Goal: Task Accomplishment & Management: Complete application form

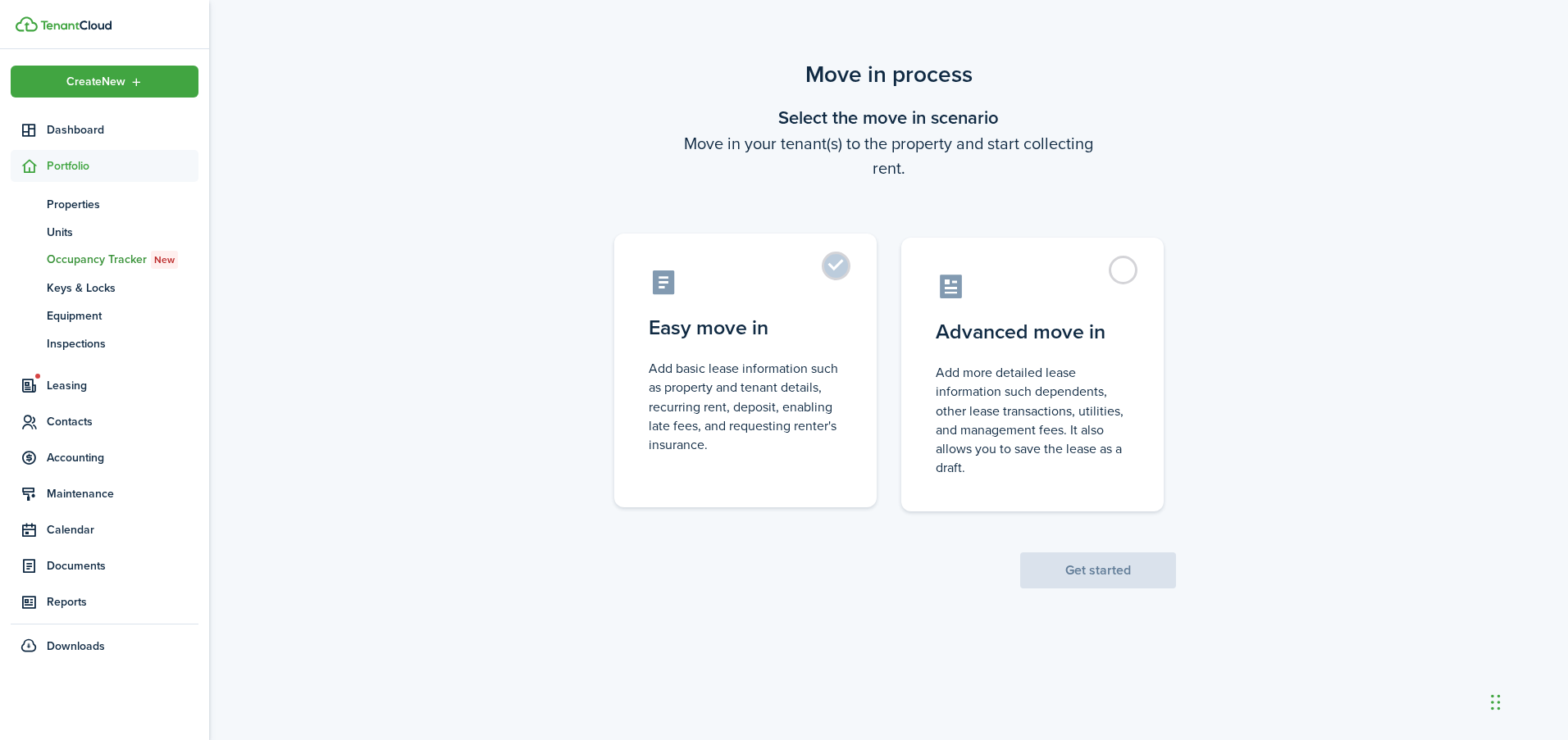
click at [832, 276] on label "Easy move in Add basic lease information such as property and tenant details, r…" at bounding box center [745, 371] width 263 height 274
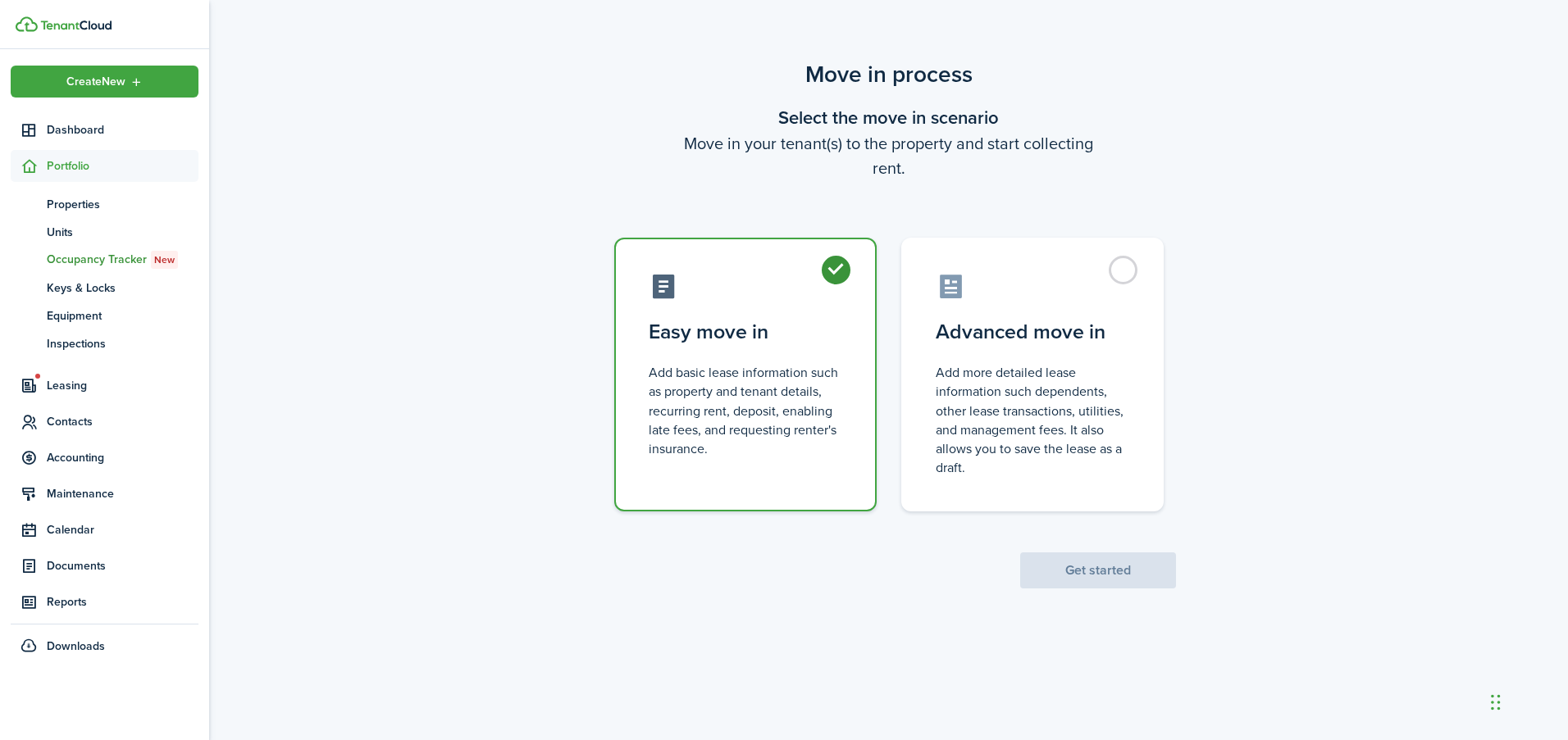
radio input "true"
click at [1114, 571] on button "Get started" at bounding box center [1098, 571] width 156 height 36
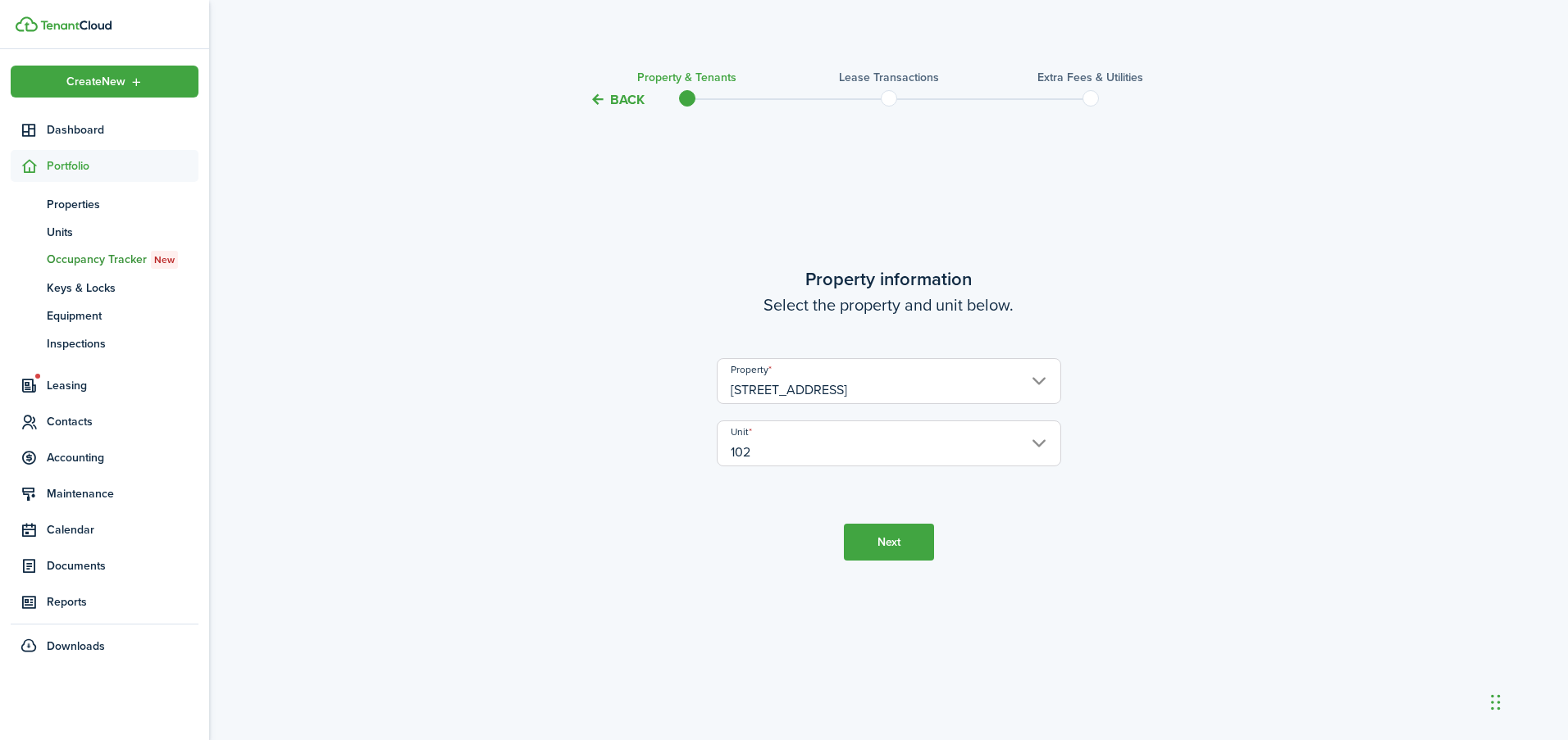
click at [877, 533] on button "Next" at bounding box center [889, 542] width 90 height 37
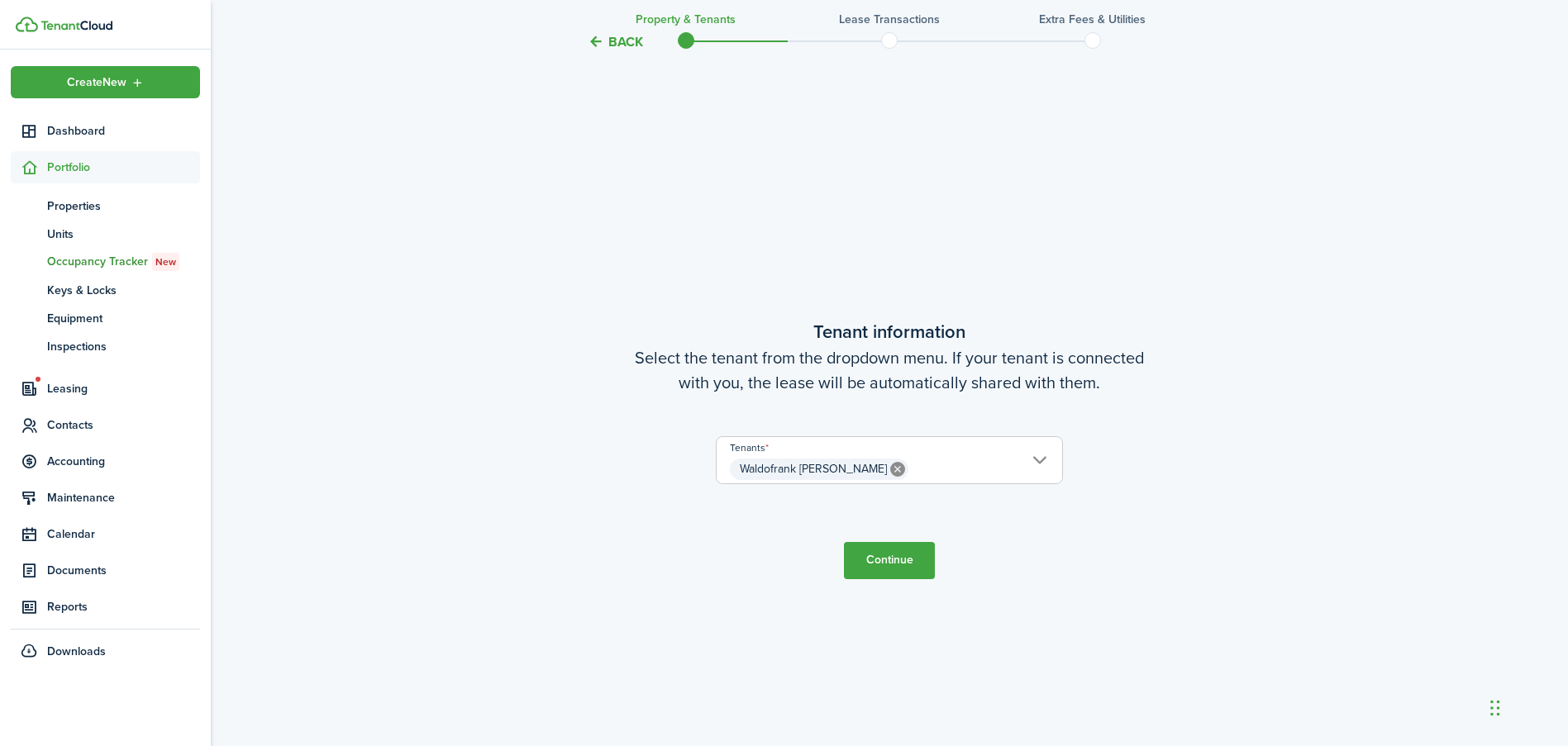
scroll to position [636, 0]
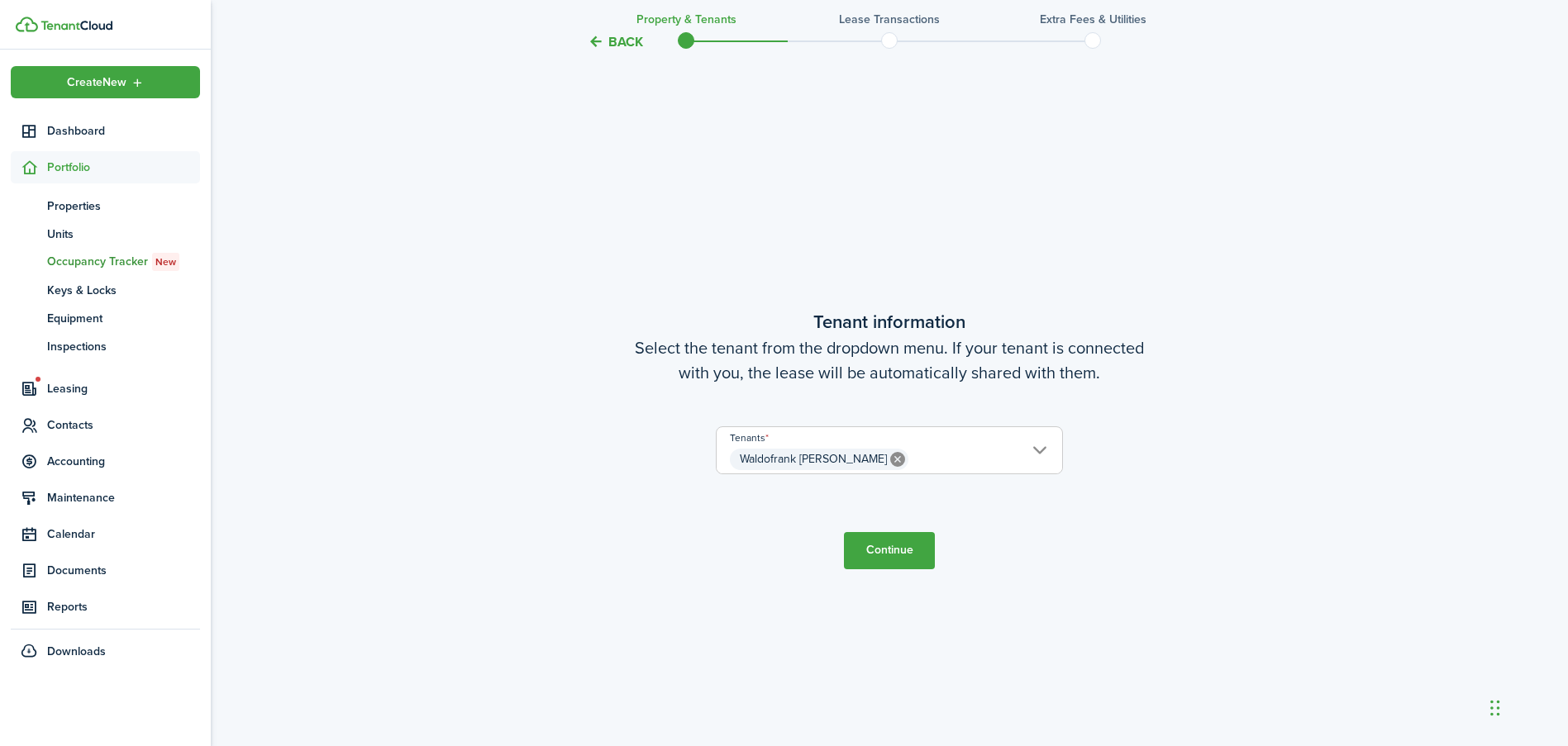
click at [881, 572] on tc-wizard-step "Tenant information Select the tenant from the dropdown menu. If your tenant is …" at bounding box center [889, 439] width 694 height 746
click at [889, 553] on button "Continue" at bounding box center [889, 550] width 91 height 38
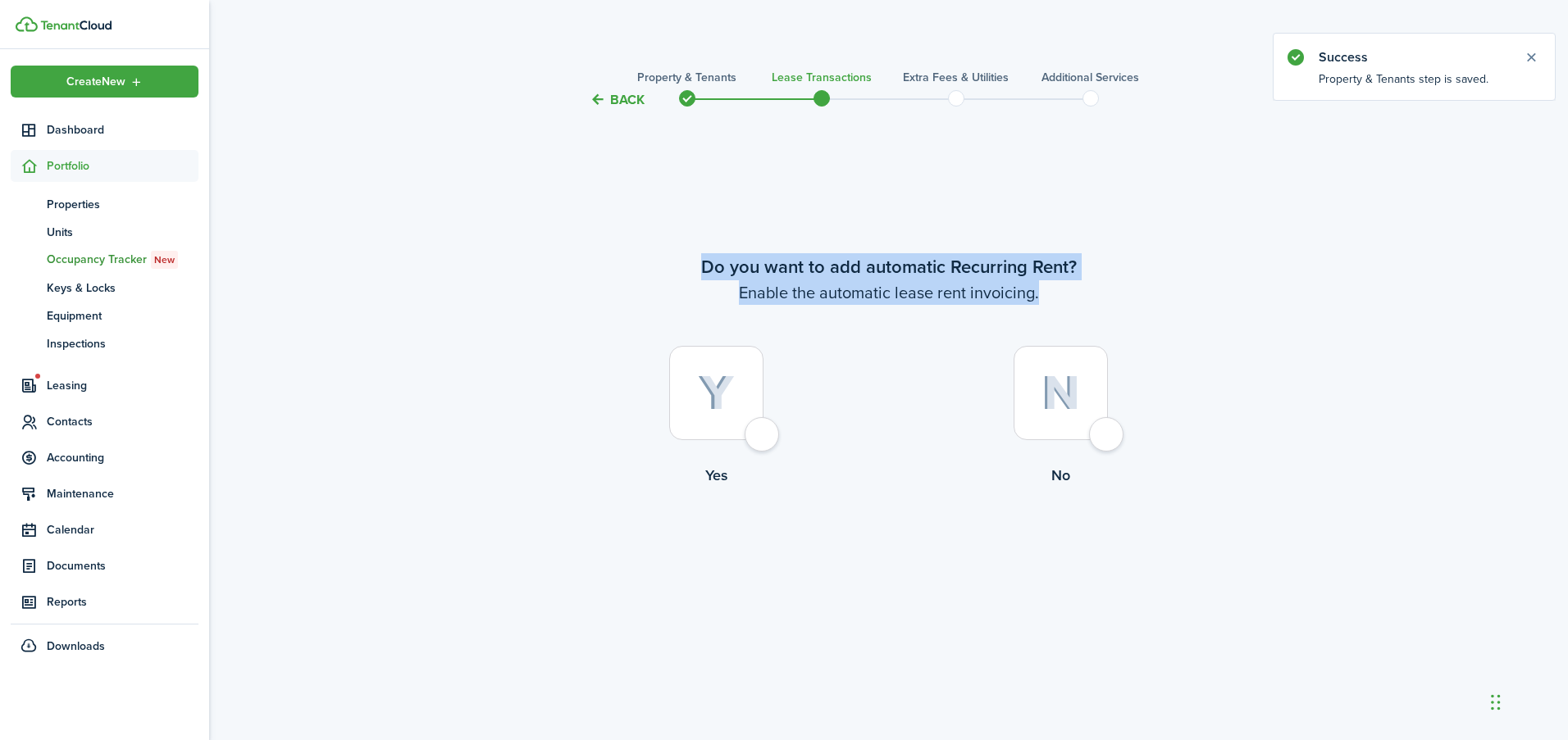
drag, startPoint x: 804, startPoint y: 265, endPoint x: 1158, endPoint y: 305, distance: 356.3
click at [1158, 305] on wizard-step-header "Do you want to add automatic Recurring Rent? Enable the automatic lease rent in…" at bounding box center [888, 279] width 689 height 52
click at [1154, 305] on wizard-step-header-description "Enable the automatic lease rent invoicing." at bounding box center [888, 293] width 689 height 24
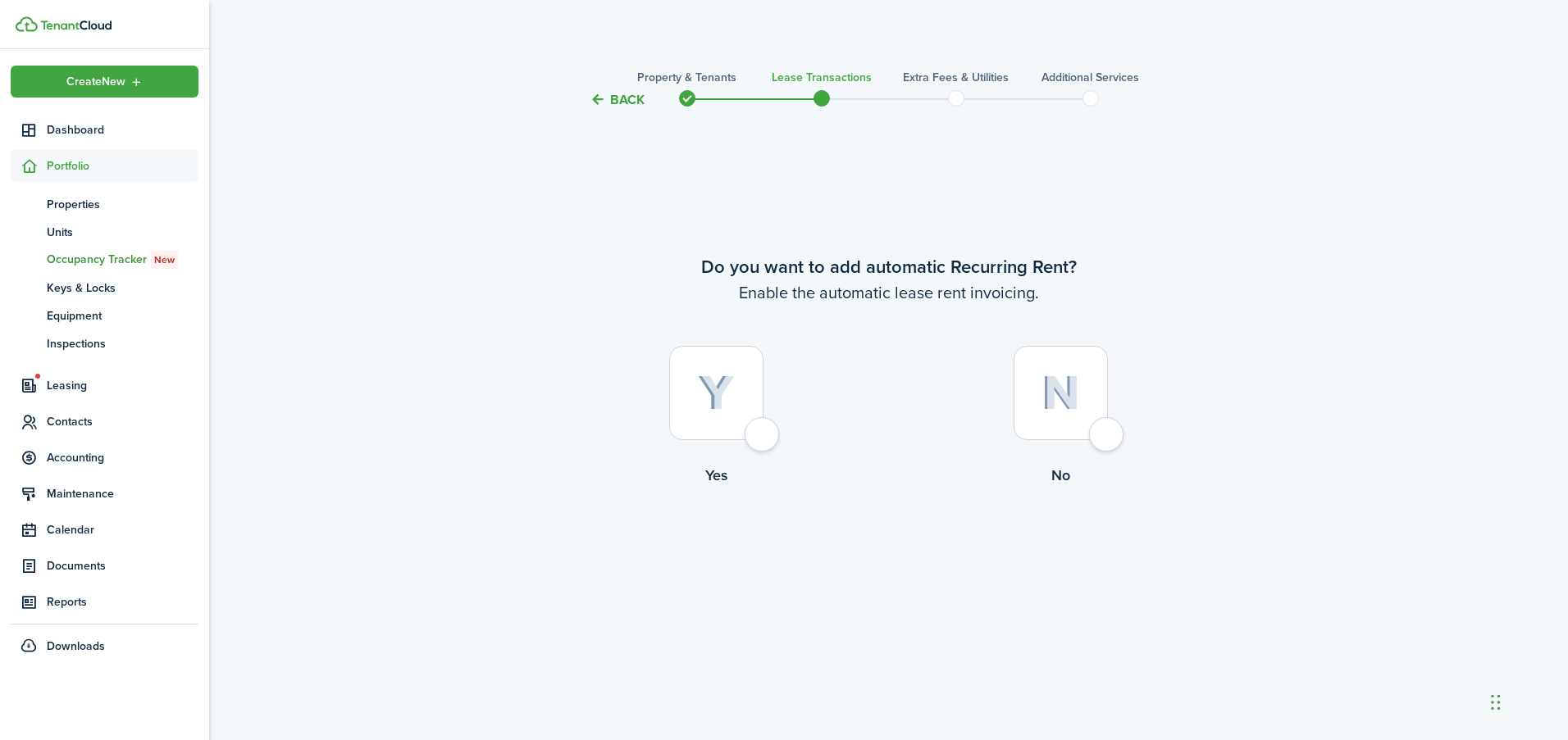
drag, startPoint x: 772, startPoint y: 437, endPoint x: 765, endPoint y: 441, distance: 8.1
click at [764, 438] on div at bounding box center [716, 393] width 94 height 94
radio input "true"
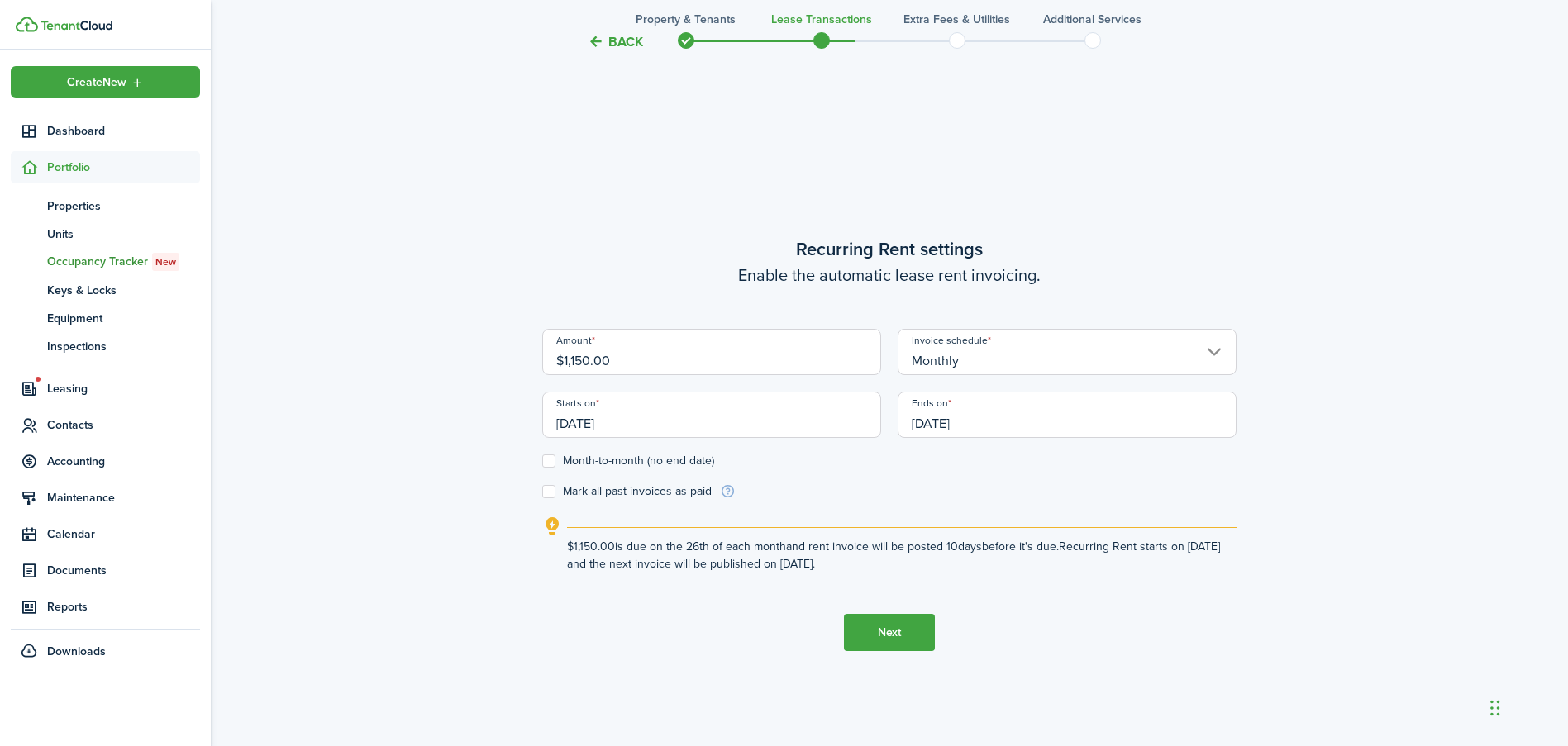
scroll to position [636, 0]
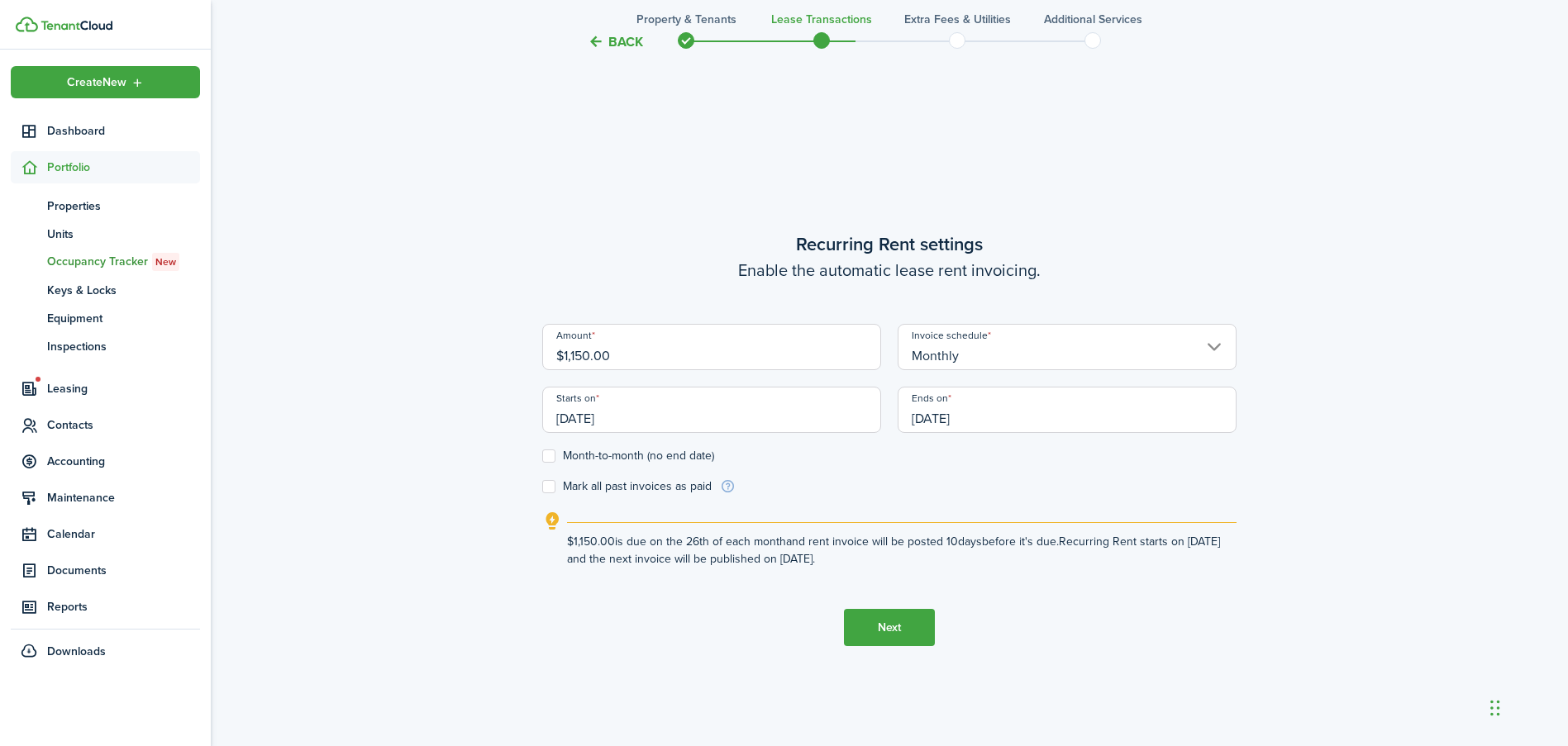
click at [681, 419] on input "[DATE]" at bounding box center [712, 410] width 339 height 46
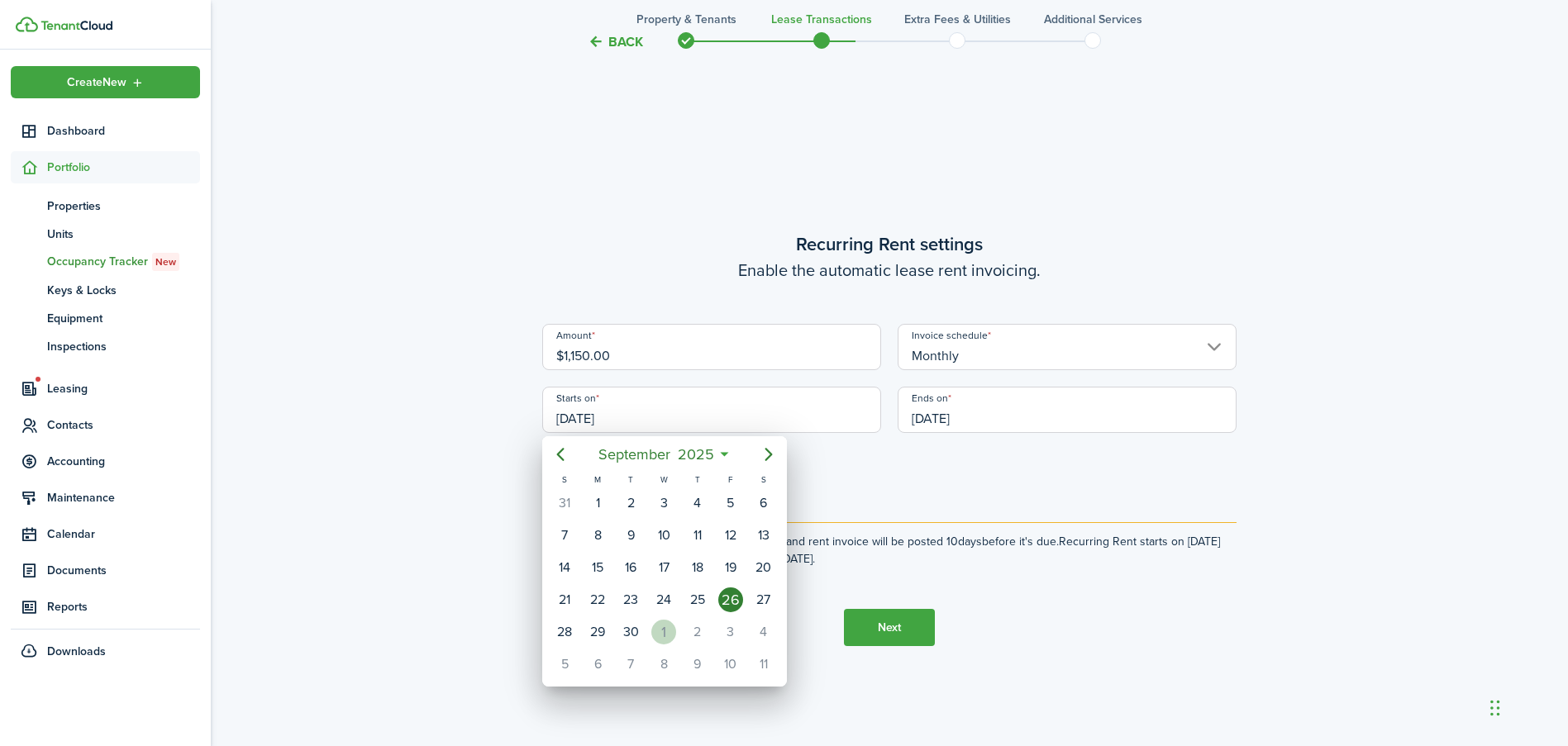
click at [667, 626] on div "1" at bounding box center [664, 632] width 24 height 24
type input "[DATE]"
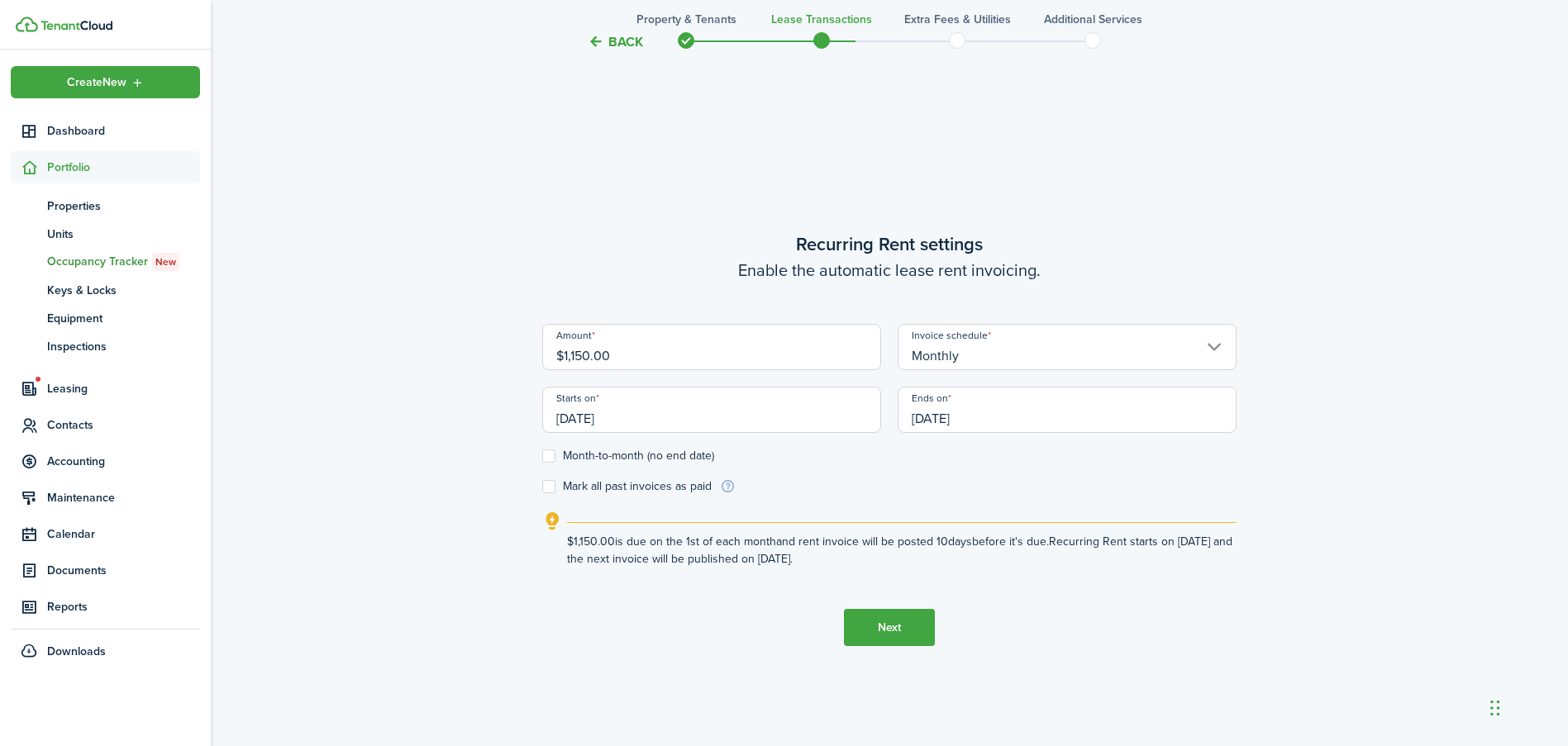
click at [994, 417] on input "[DATE]" at bounding box center [1067, 410] width 339 height 46
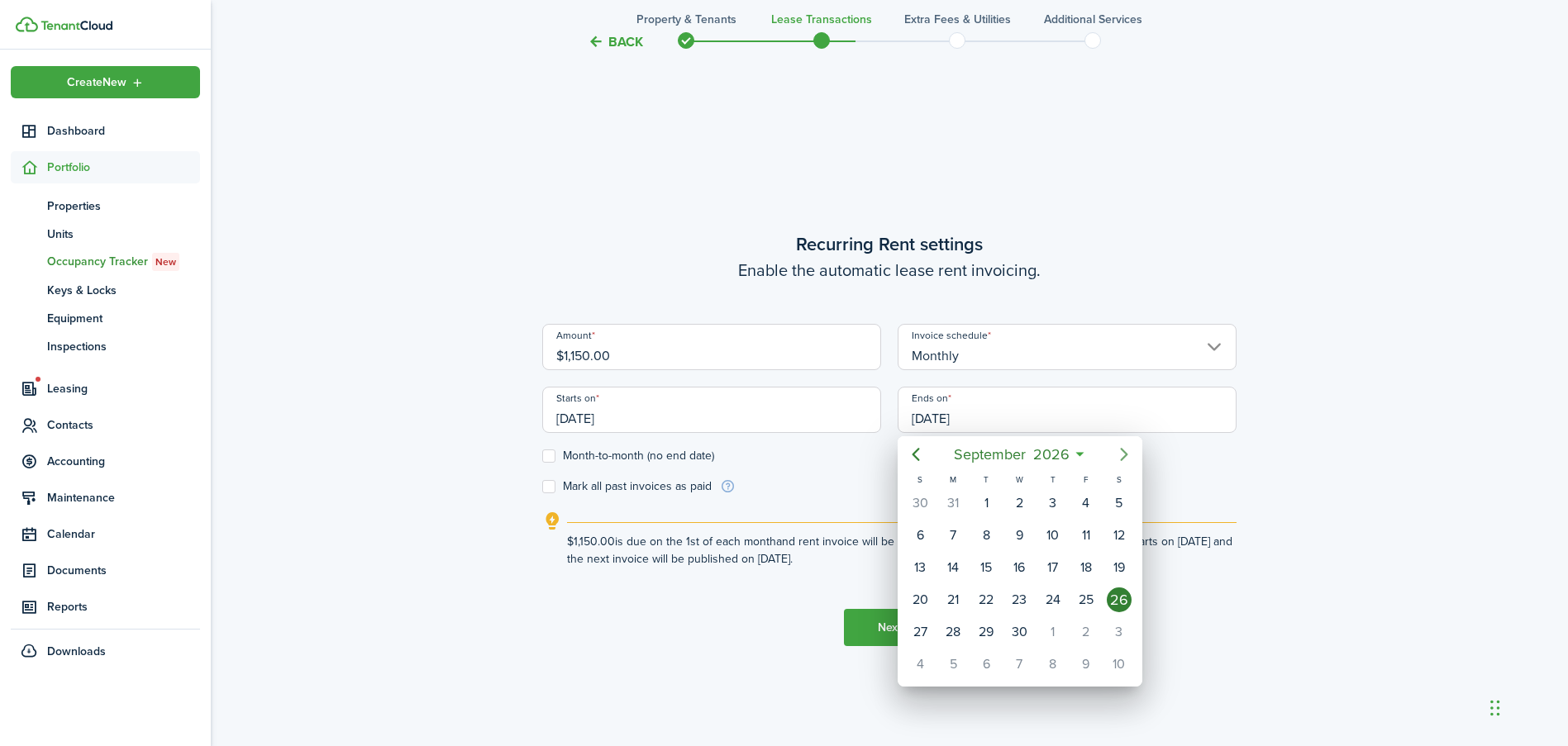
click at [1123, 459] on icon "Next page" at bounding box center [1123, 454] width 20 height 20
click at [1123, 459] on icon "Next page" at bounding box center [1123, 454] width 8 height 13
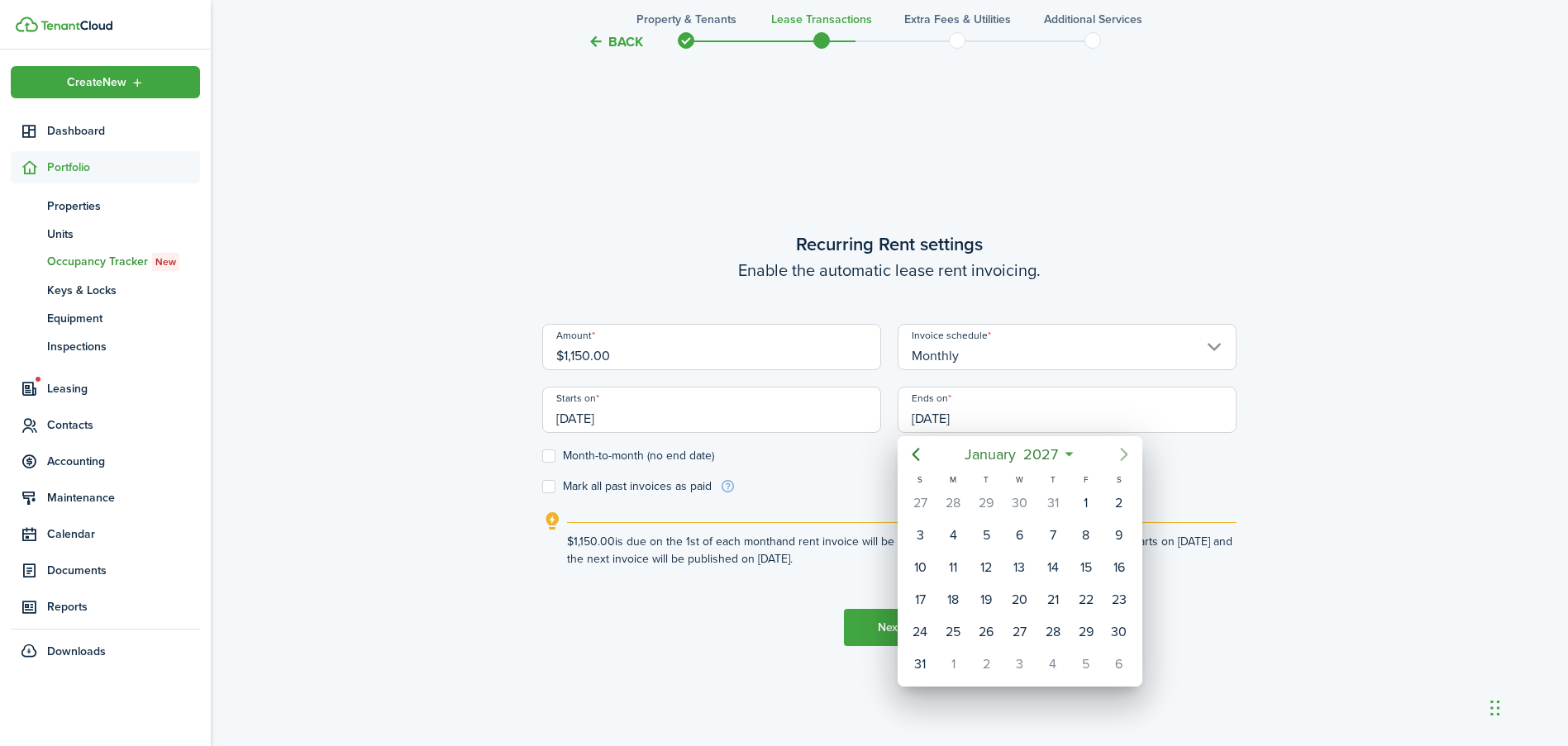
click at [1123, 458] on icon "Next page" at bounding box center [1123, 454] width 8 height 13
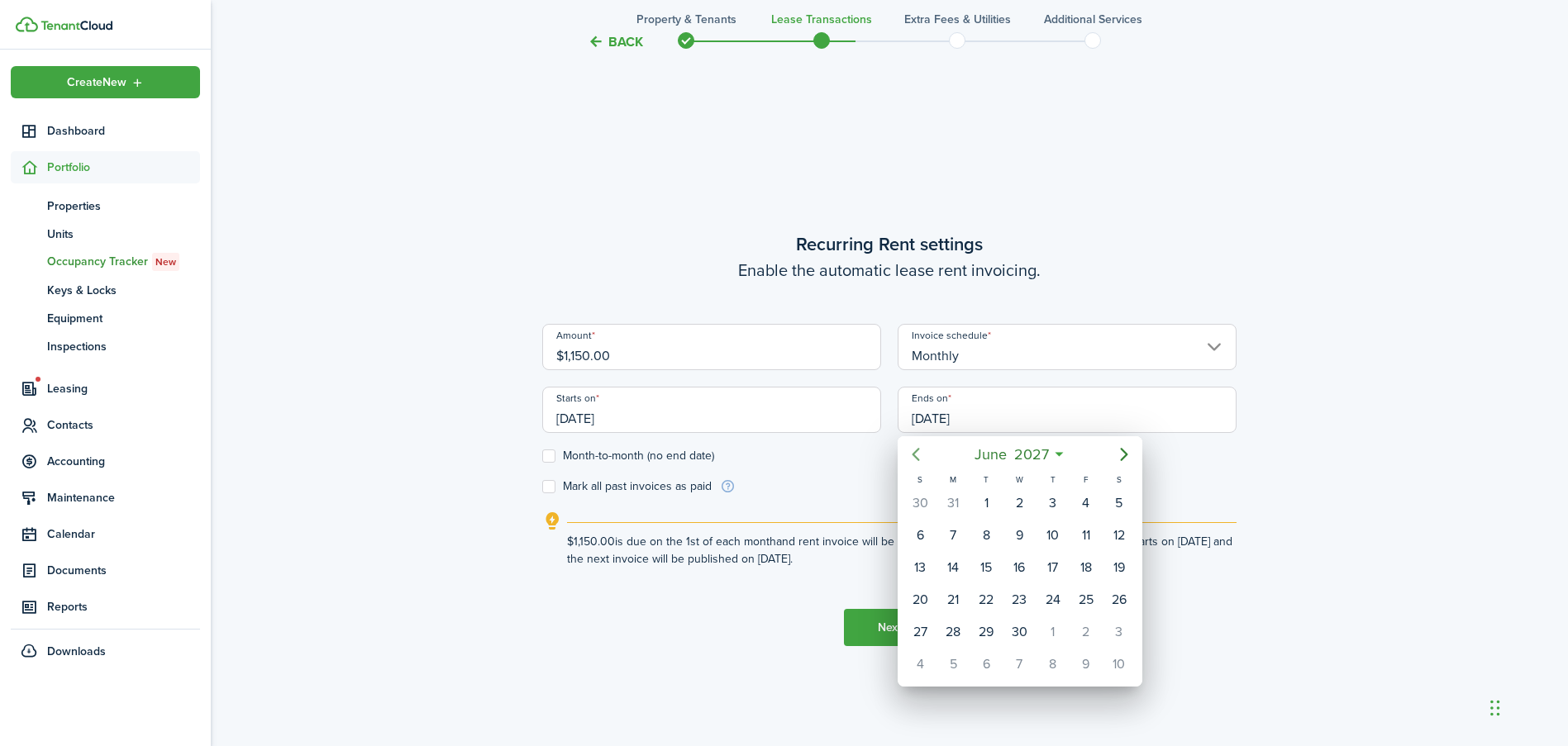
click at [905, 452] on mbsc-button "Previous page" at bounding box center [915, 454] width 33 height 33
click at [915, 453] on icon "Previous page" at bounding box center [915, 454] width 8 height 13
click at [1123, 453] on icon "Next page" at bounding box center [1123, 454] width 20 height 20
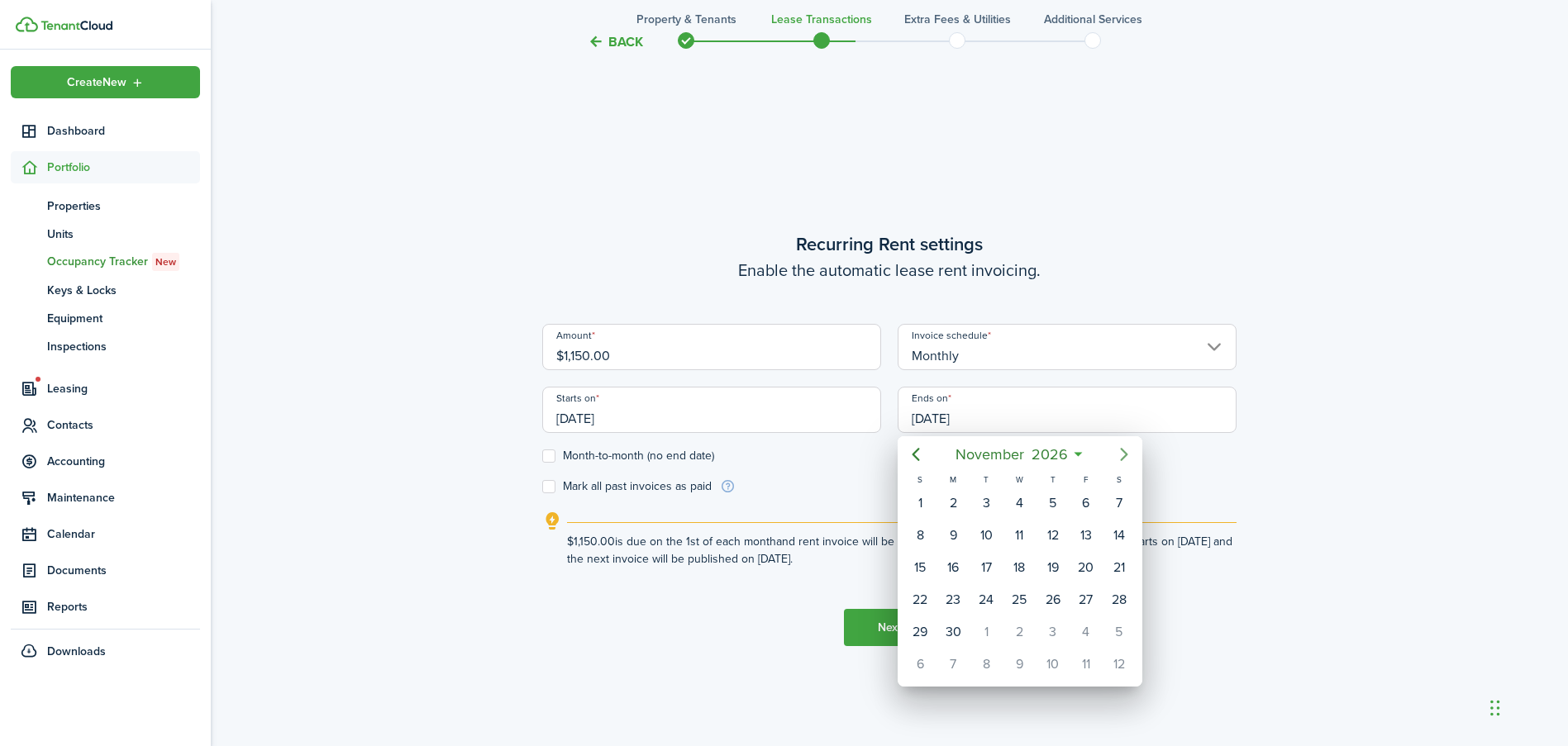
click at [1123, 453] on icon "Next page" at bounding box center [1123, 454] width 20 height 20
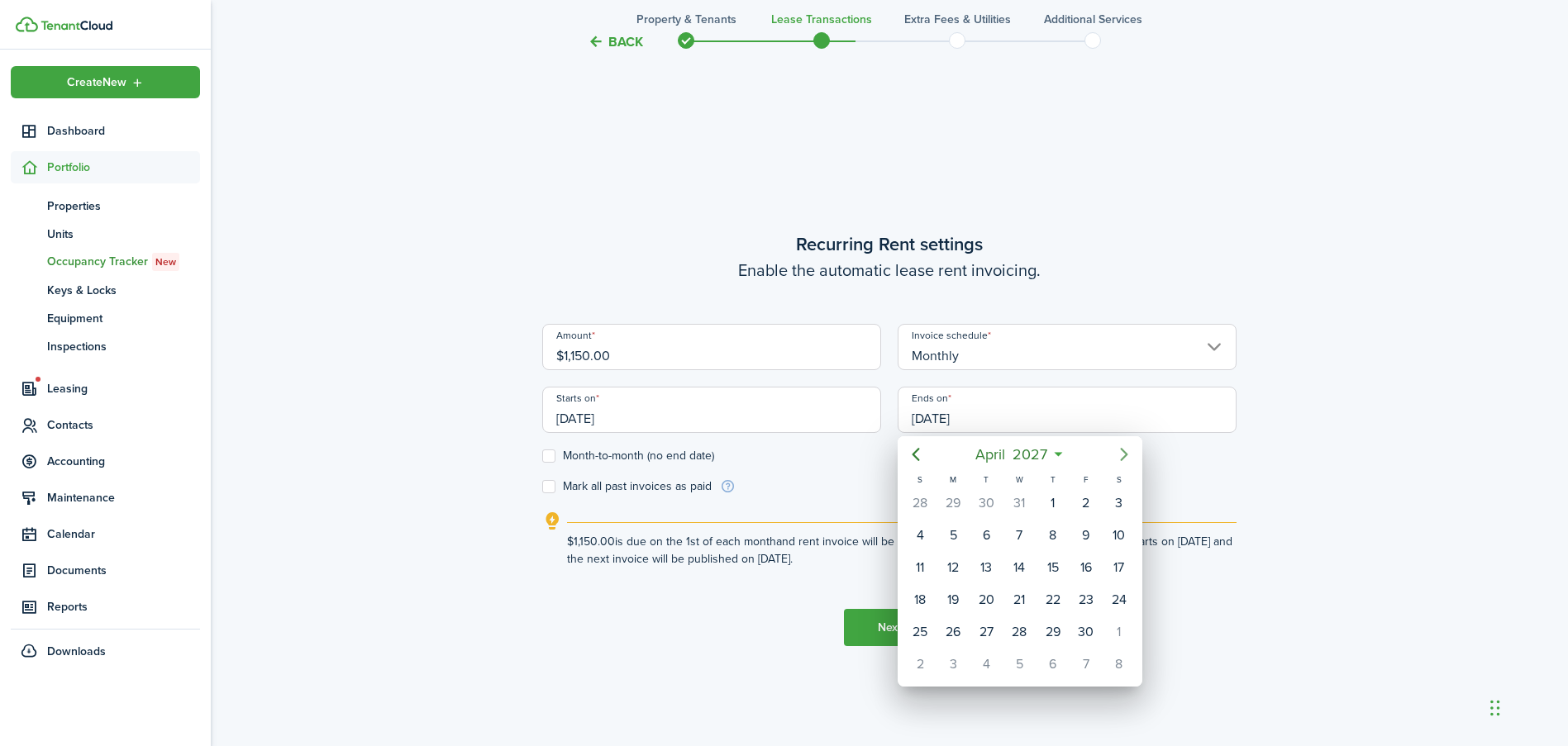
click at [1123, 453] on icon "Next page" at bounding box center [1123, 454] width 20 height 20
click at [915, 451] on icon "Previous page" at bounding box center [915, 454] width 20 height 20
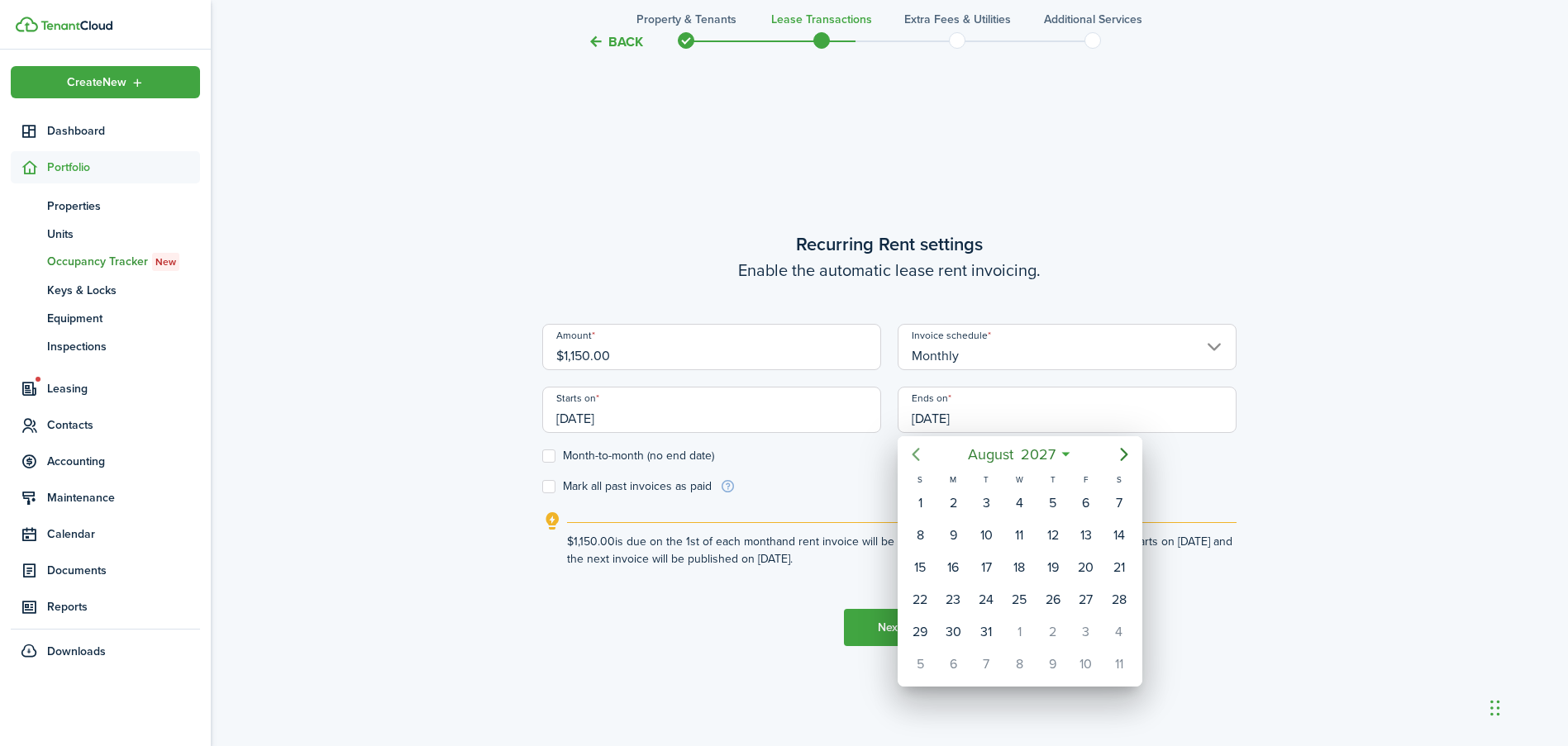
click at [915, 451] on icon "Previous page" at bounding box center [915, 454] width 20 height 20
click at [915, 453] on icon "Previous page" at bounding box center [915, 454] width 20 height 20
click at [1120, 458] on icon "Next page" at bounding box center [1123, 454] width 20 height 20
click at [1025, 631] on div "30" at bounding box center [1019, 632] width 24 height 24
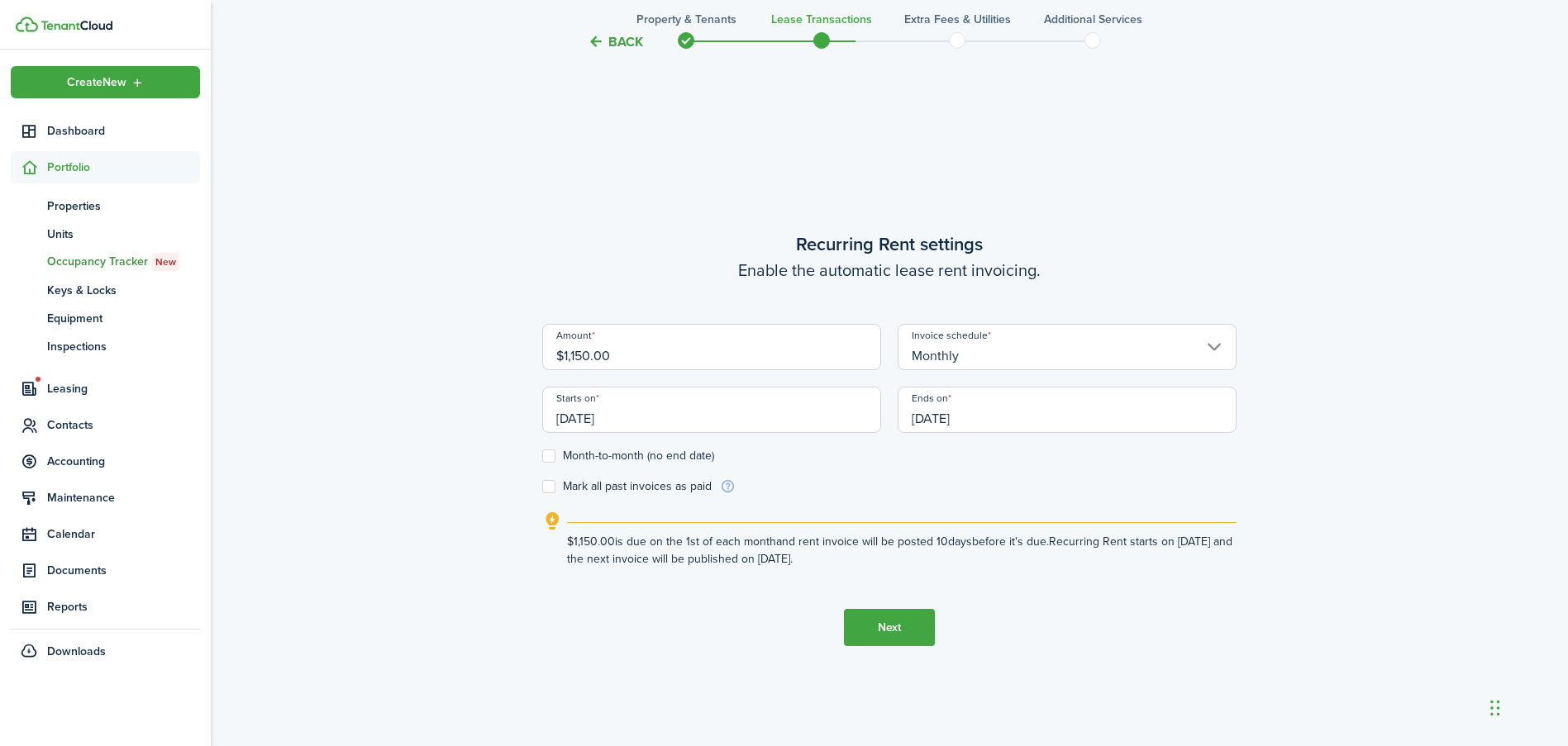
click at [983, 411] on input "[DATE]" at bounding box center [1067, 410] width 339 height 46
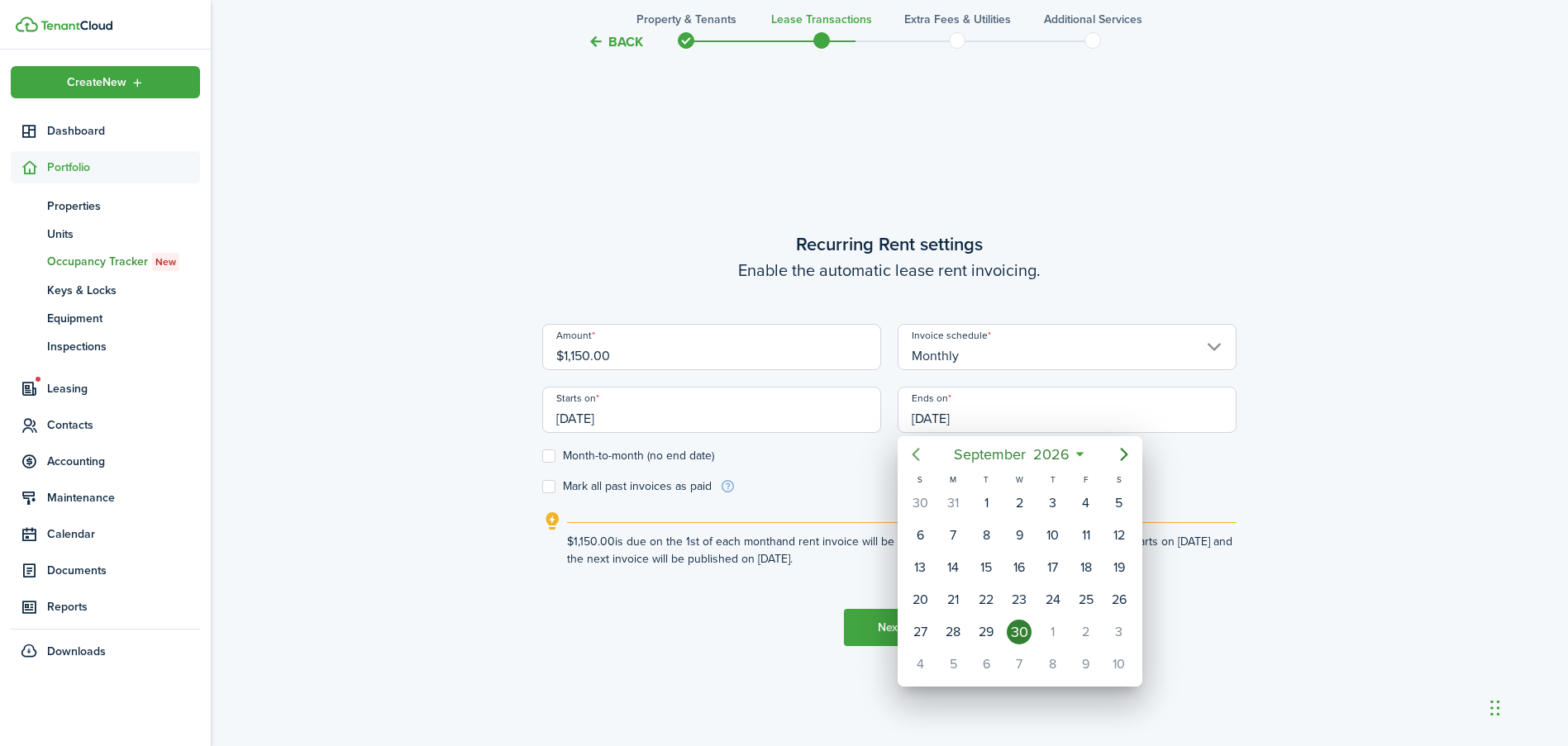
click at [914, 452] on icon "Previous page" at bounding box center [915, 454] width 8 height 13
click at [921, 451] on icon "Previous page" at bounding box center [915, 454] width 20 height 20
click at [912, 455] on icon "Previous page" at bounding box center [915, 454] width 20 height 20
click at [989, 633] on div "30" at bounding box center [986, 632] width 24 height 24
type input "[DATE]"
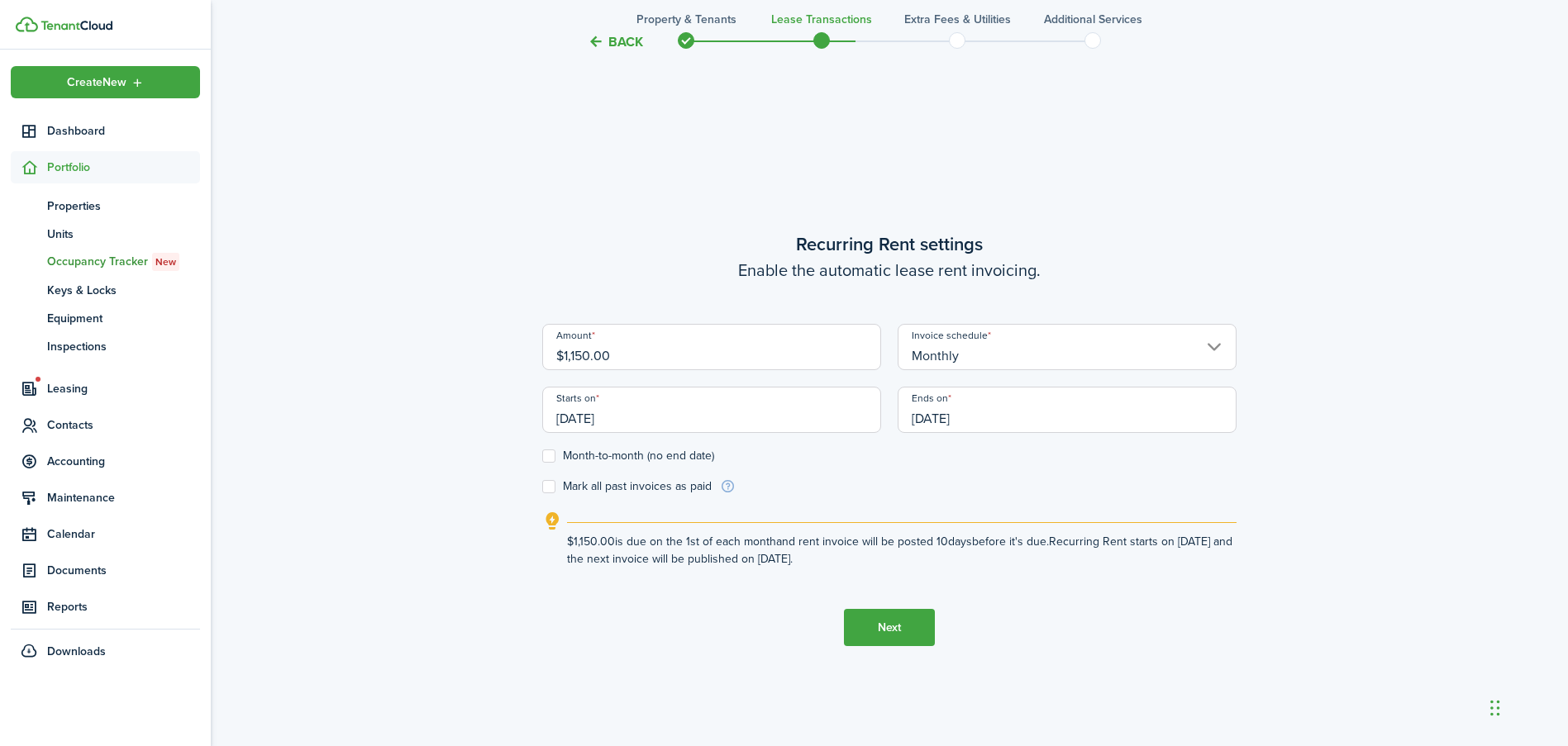
click at [904, 637] on button "Next" at bounding box center [889, 627] width 91 height 38
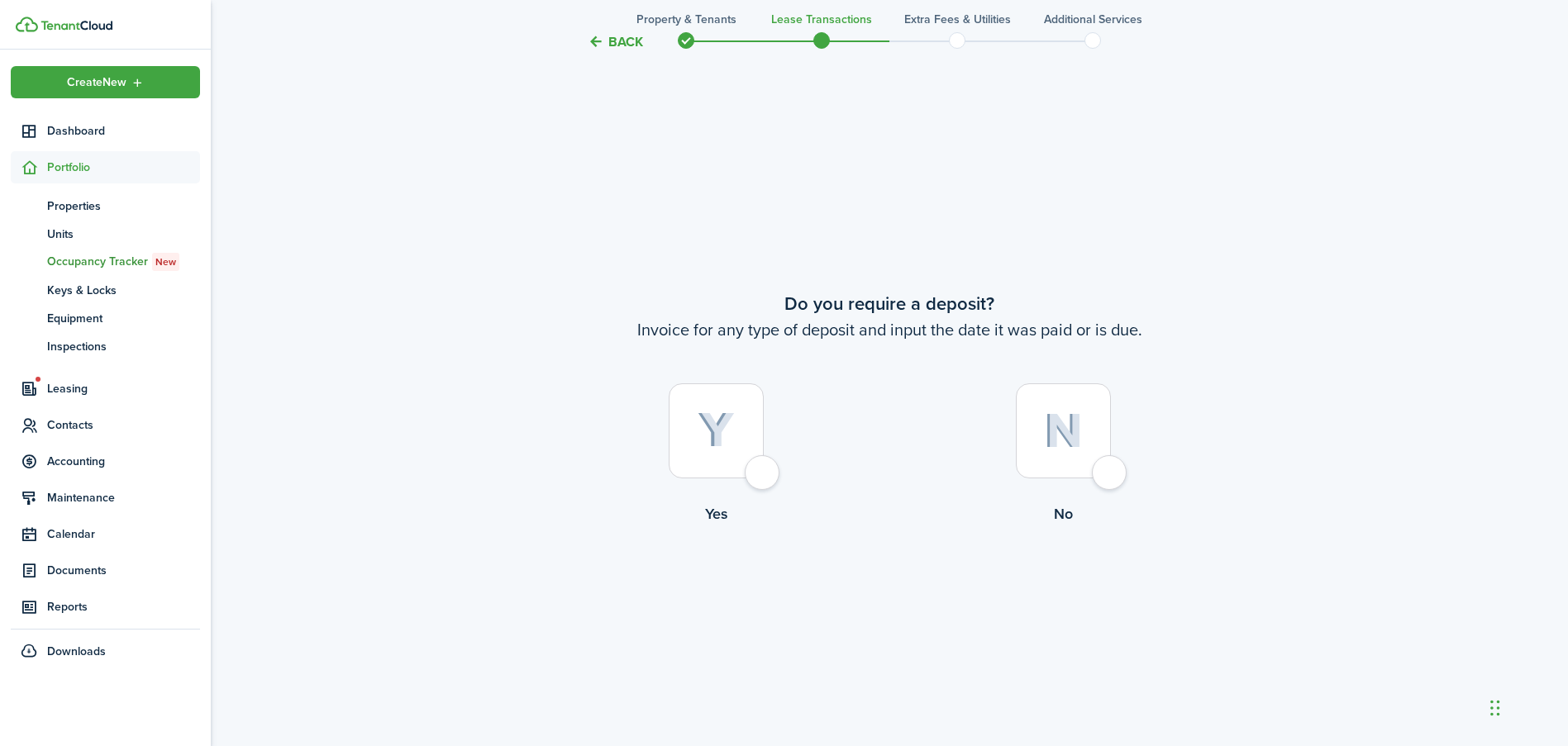
scroll to position [1382, 0]
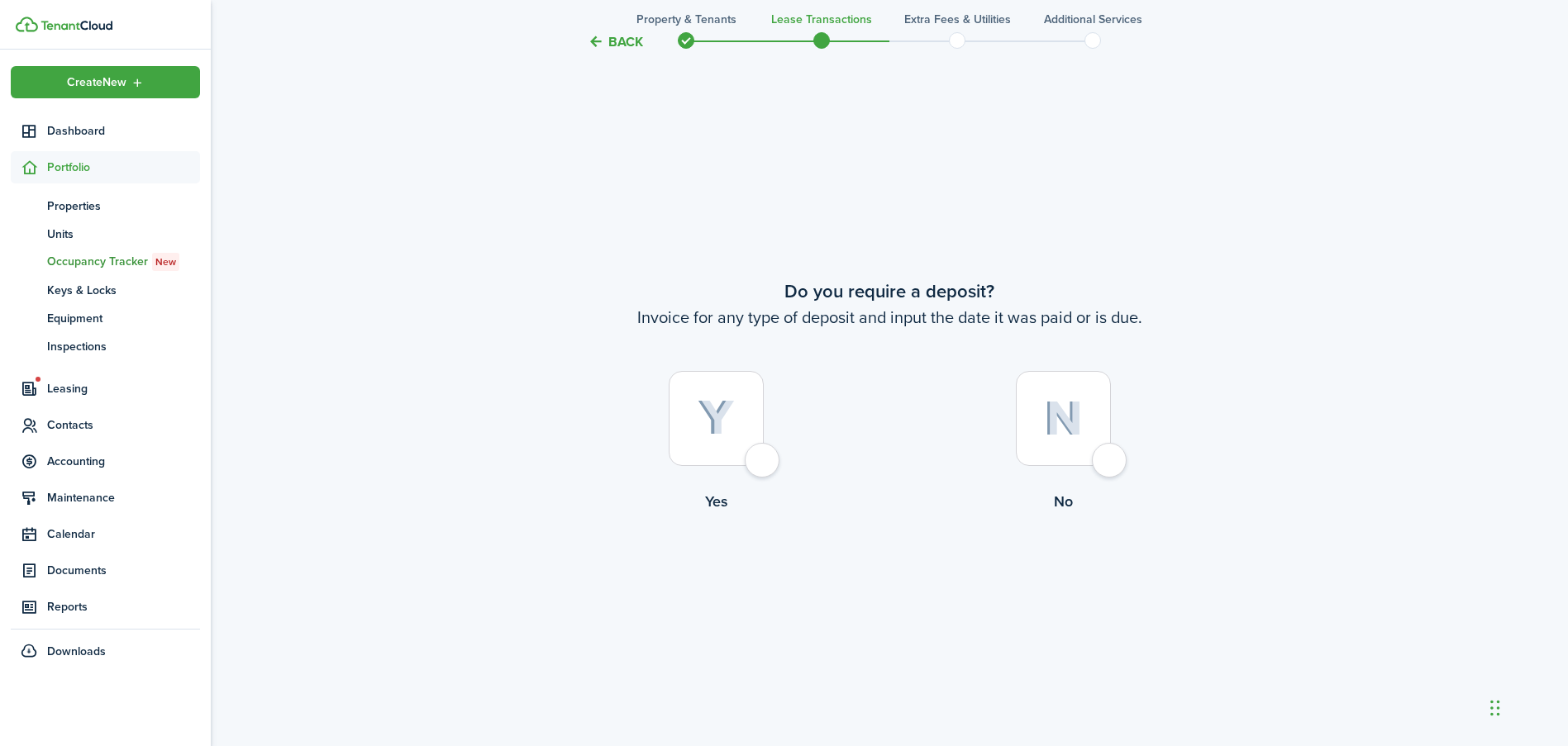
click at [763, 466] on div at bounding box center [715, 418] width 95 height 95
radio input "true"
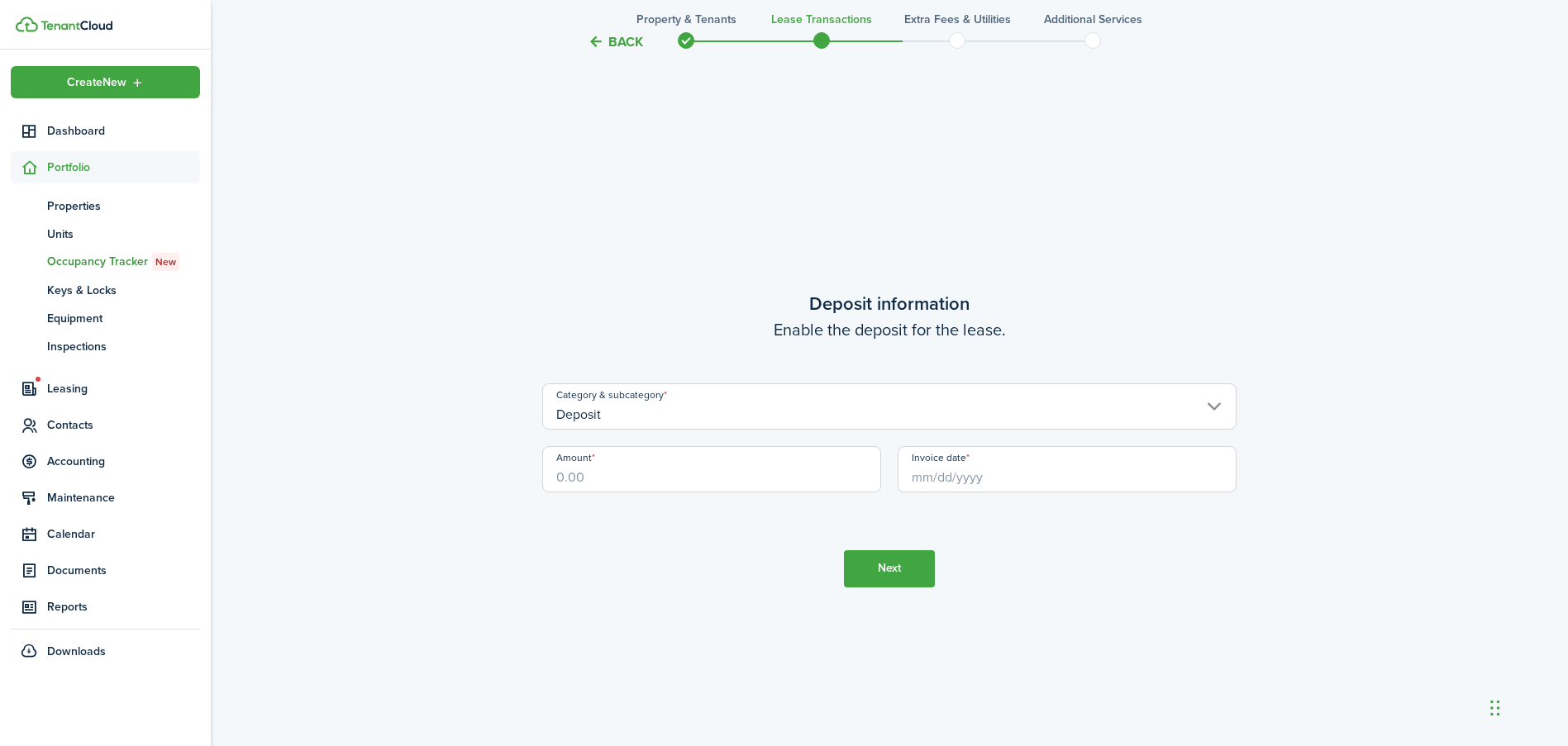
click at [722, 483] on input "Amount" at bounding box center [712, 469] width 339 height 46
click at [1007, 474] on input "Invoice date" at bounding box center [1067, 469] width 339 height 46
type input "$1,150.00"
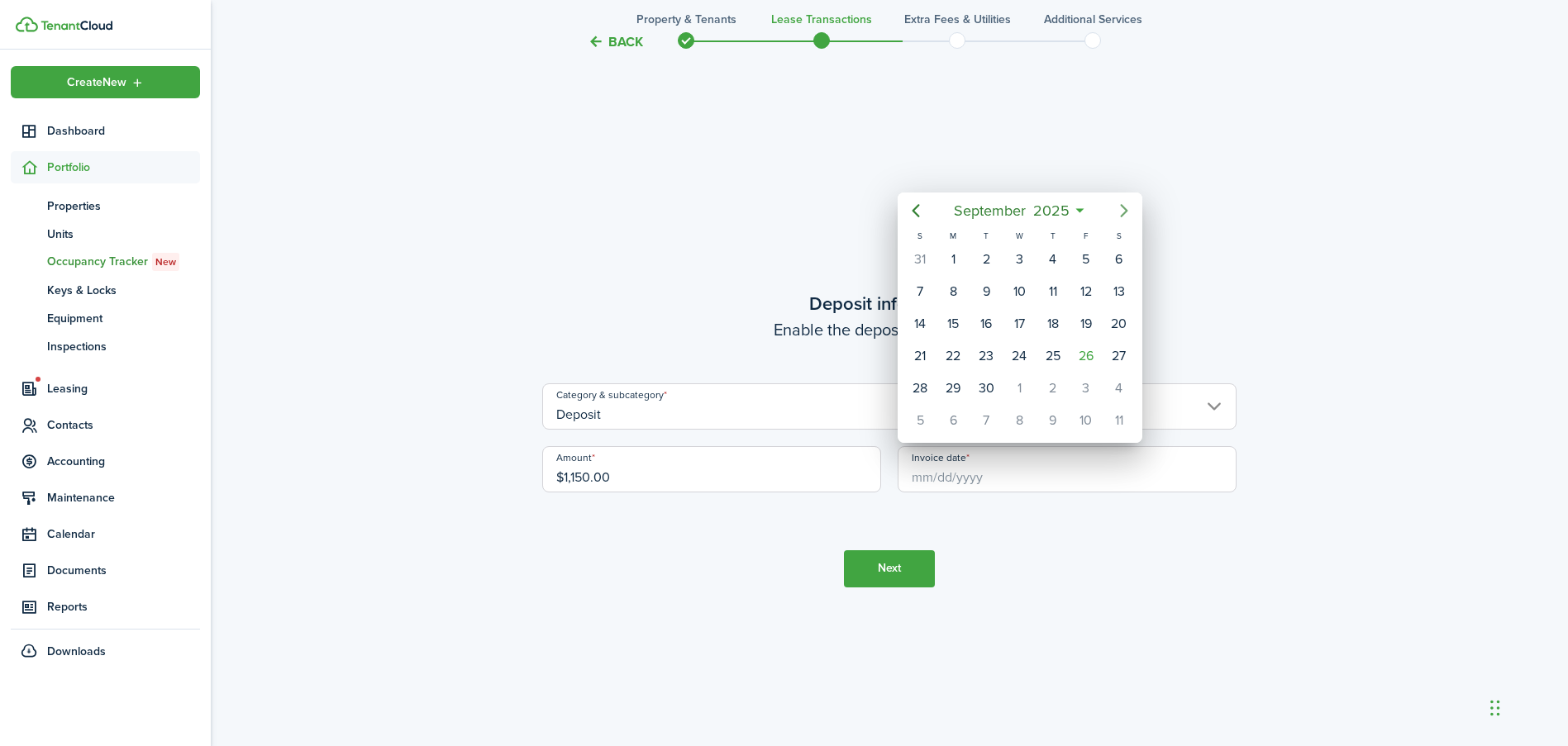
click at [1128, 205] on icon "Next page" at bounding box center [1123, 211] width 20 height 20
click at [1120, 397] on div "1" at bounding box center [1119, 388] width 24 height 24
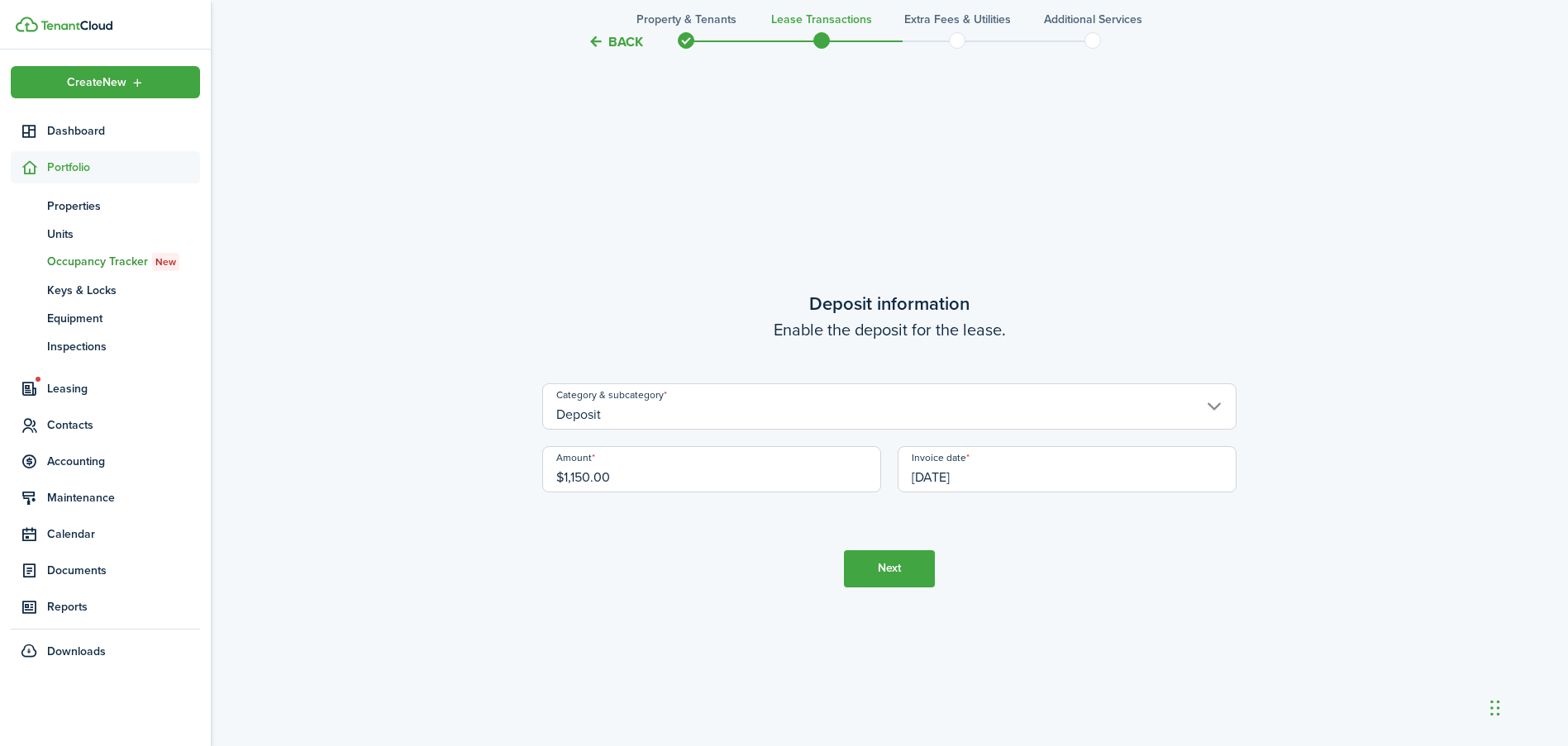
scroll to position [0, 0]
click at [1032, 474] on input "[DATE]" at bounding box center [1067, 469] width 339 height 46
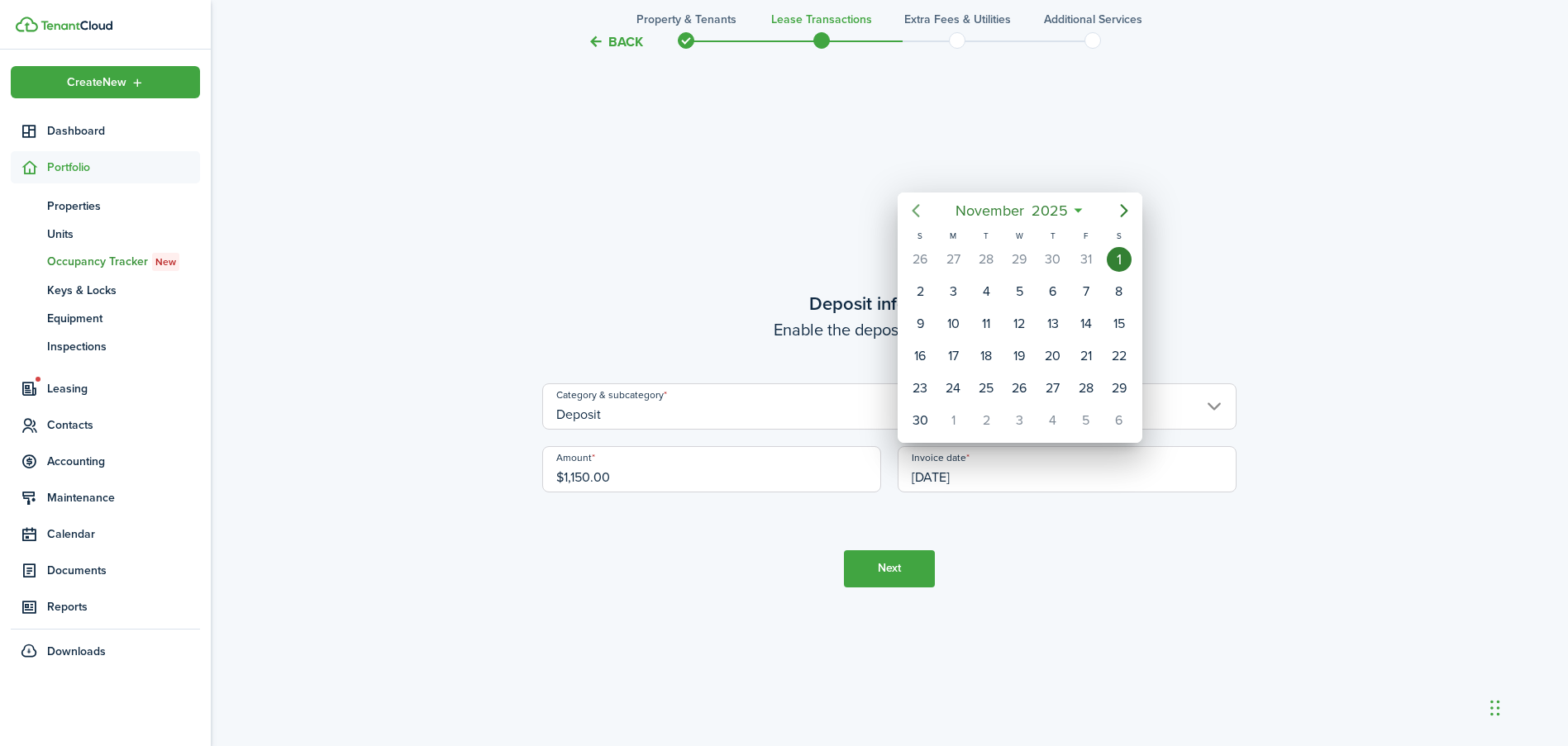
click at [912, 215] on icon "Previous page" at bounding box center [915, 211] width 20 height 20
click at [1015, 267] on div "1" at bounding box center [1019, 259] width 24 height 24
type input "[DATE]"
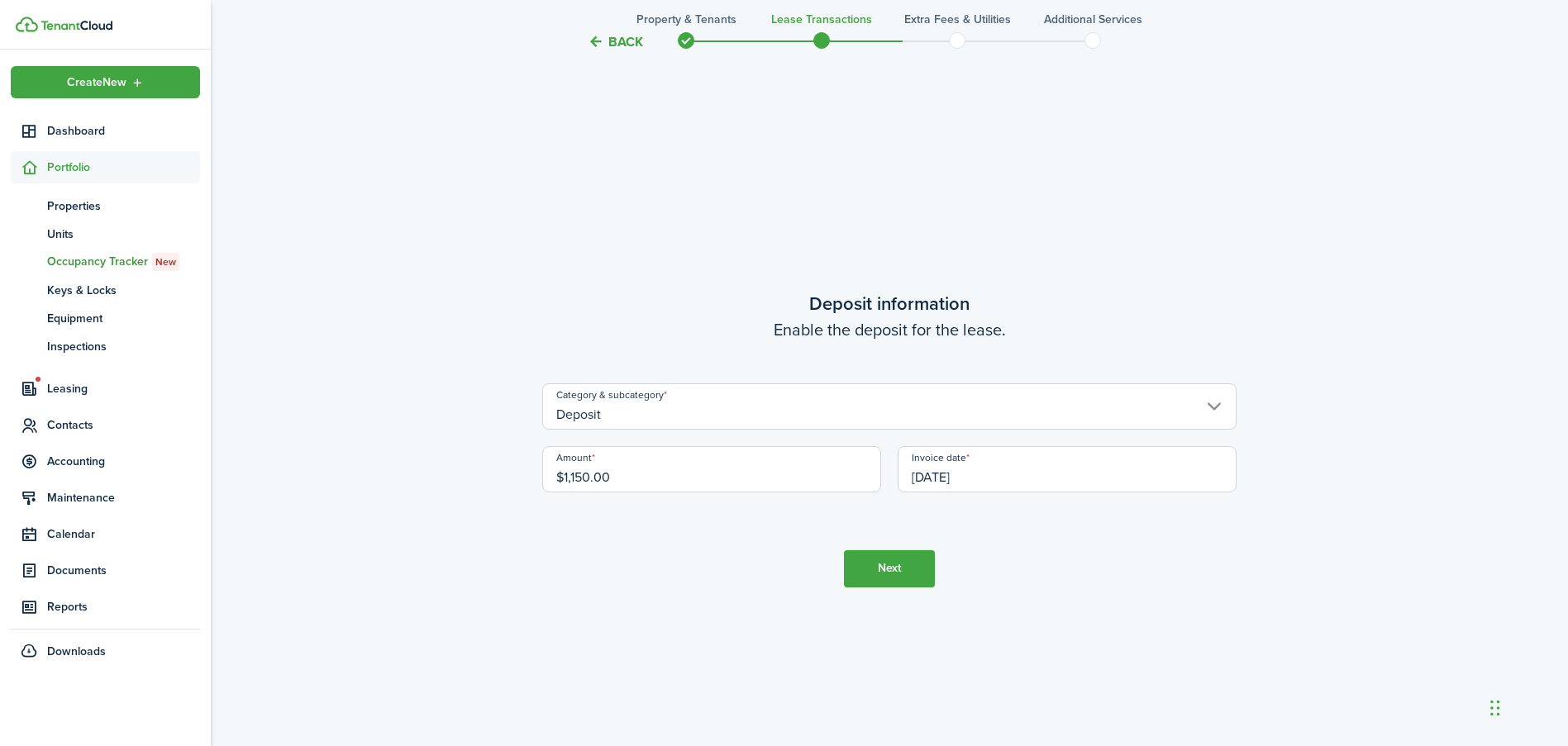
click at [1004, 532] on tc-wizard-step "Deposit information Enable the deposit for the lease. Category & subcategory De…" at bounding box center [889, 439] width 694 height 746
click at [881, 583] on button "Next" at bounding box center [889, 569] width 91 height 38
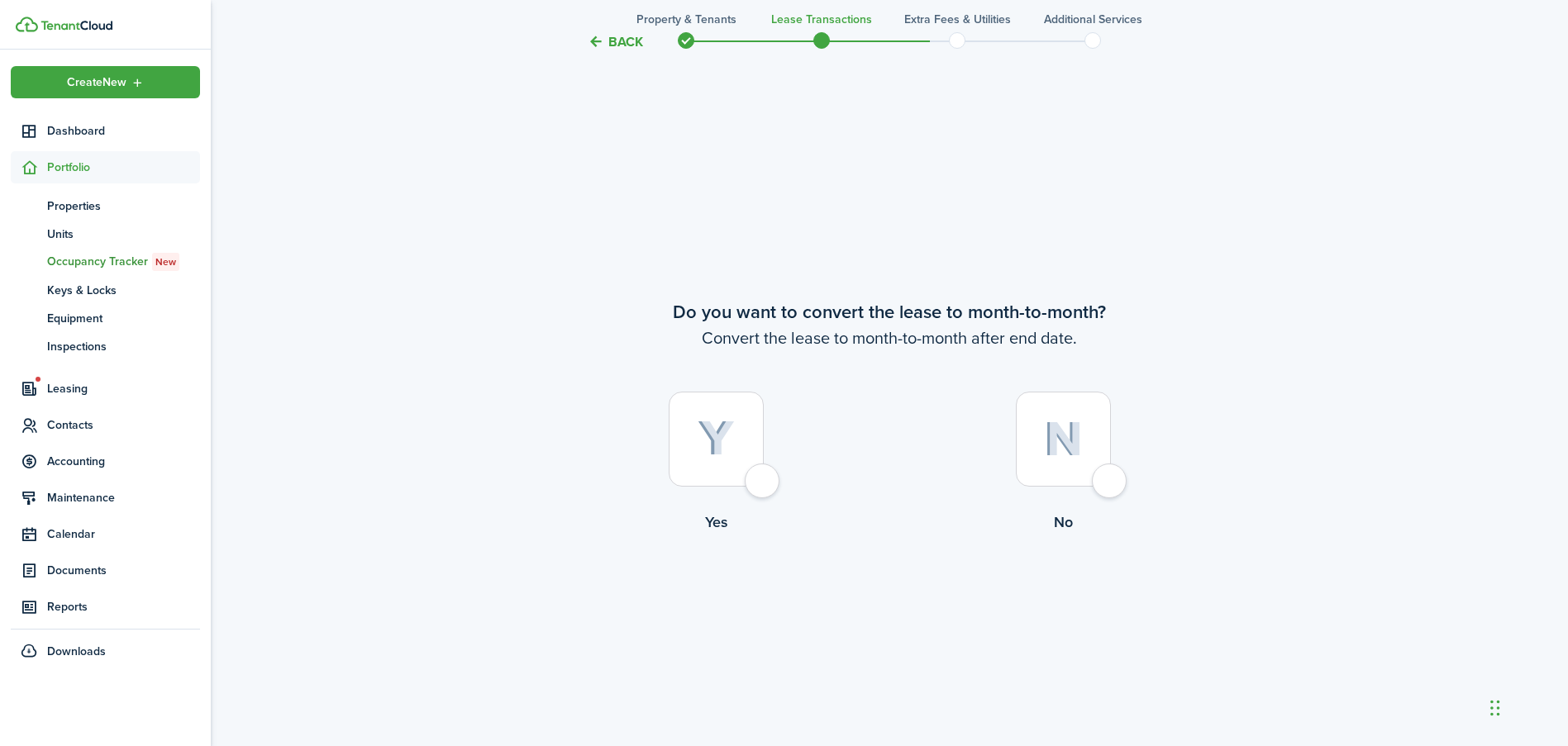
scroll to position [2875, 0]
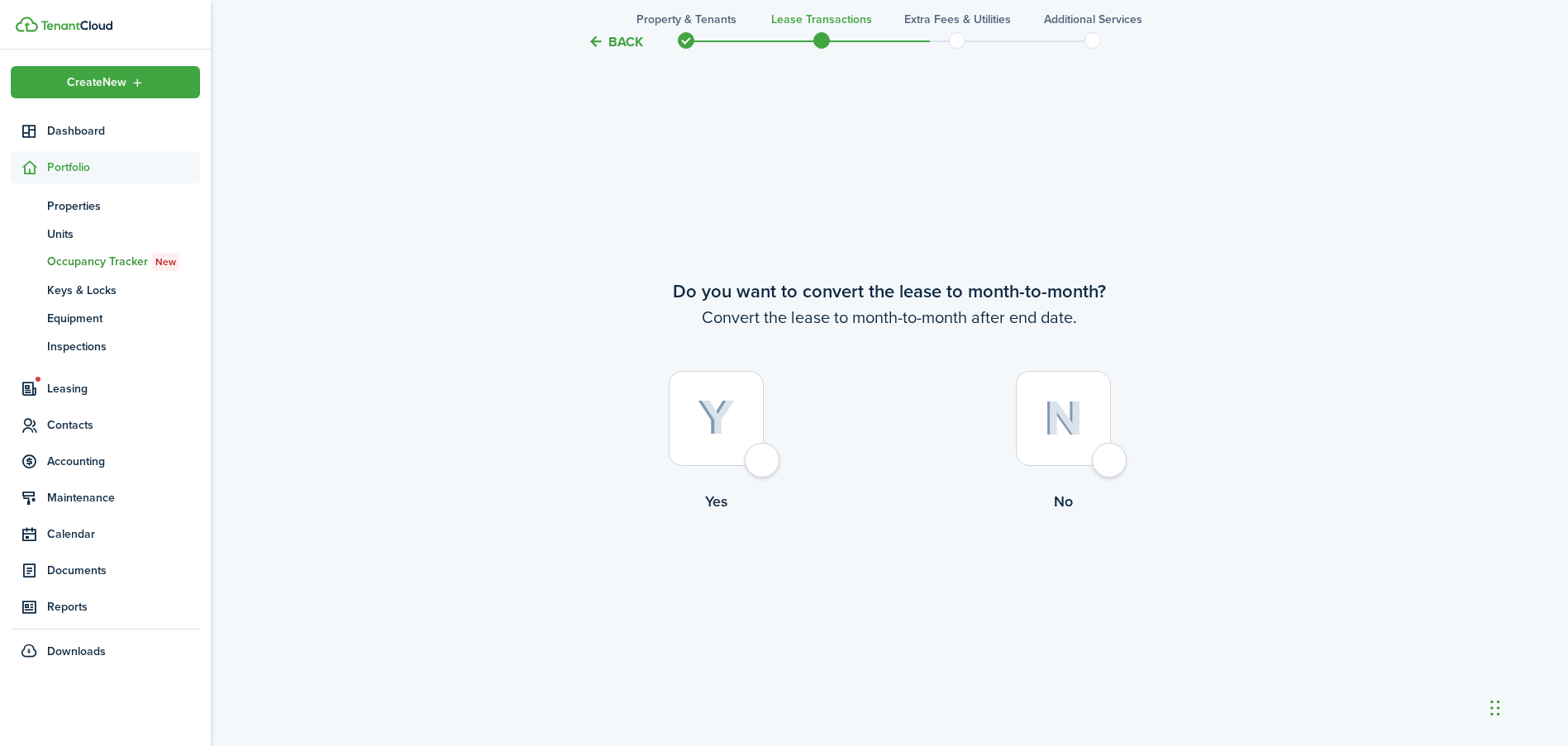
click at [763, 465] on div at bounding box center [715, 418] width 95 height 95
radio input "true"
click at [885, 570] on button "Continue" at bounding box center [889, 580] width 91 height 38
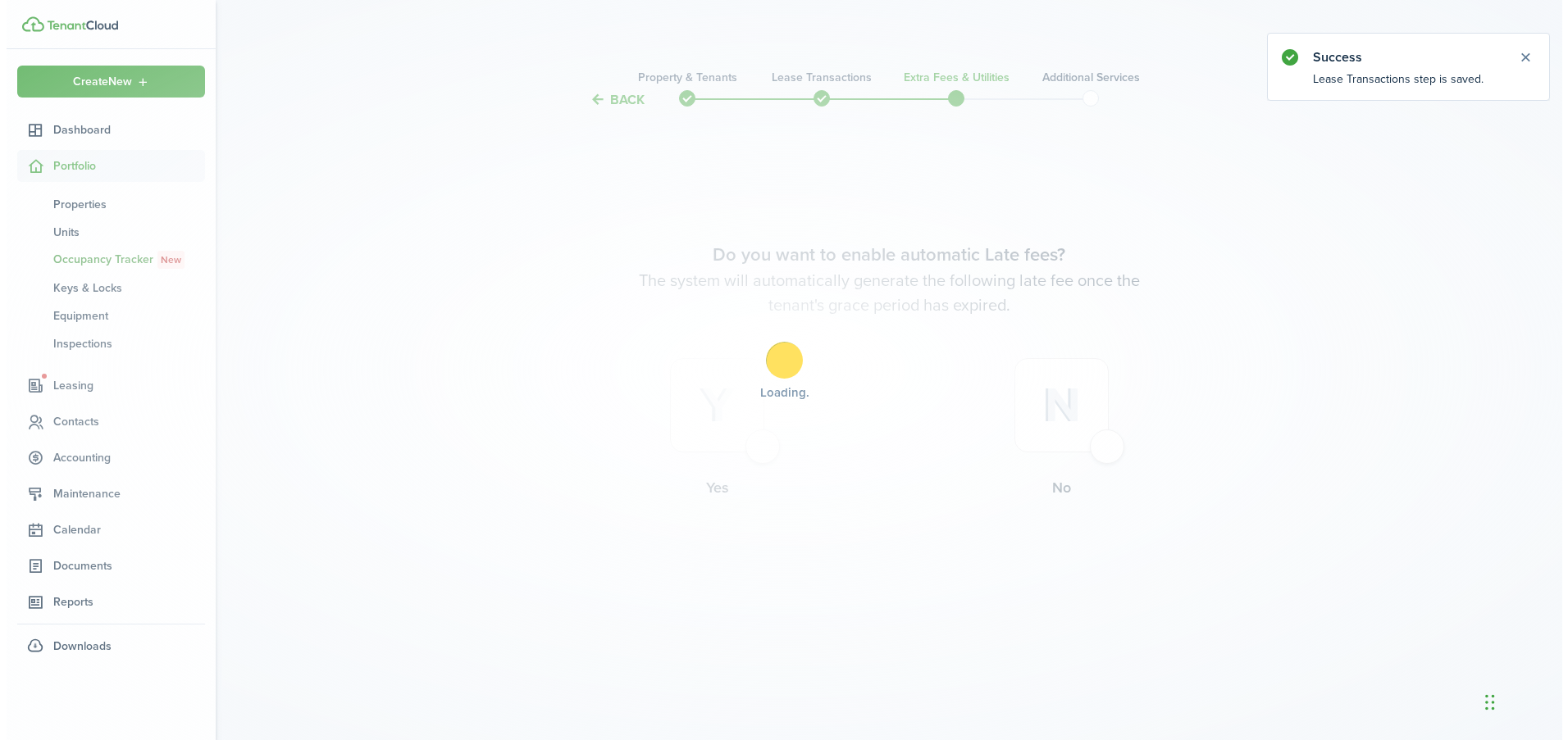
scroll to position [0, 0]
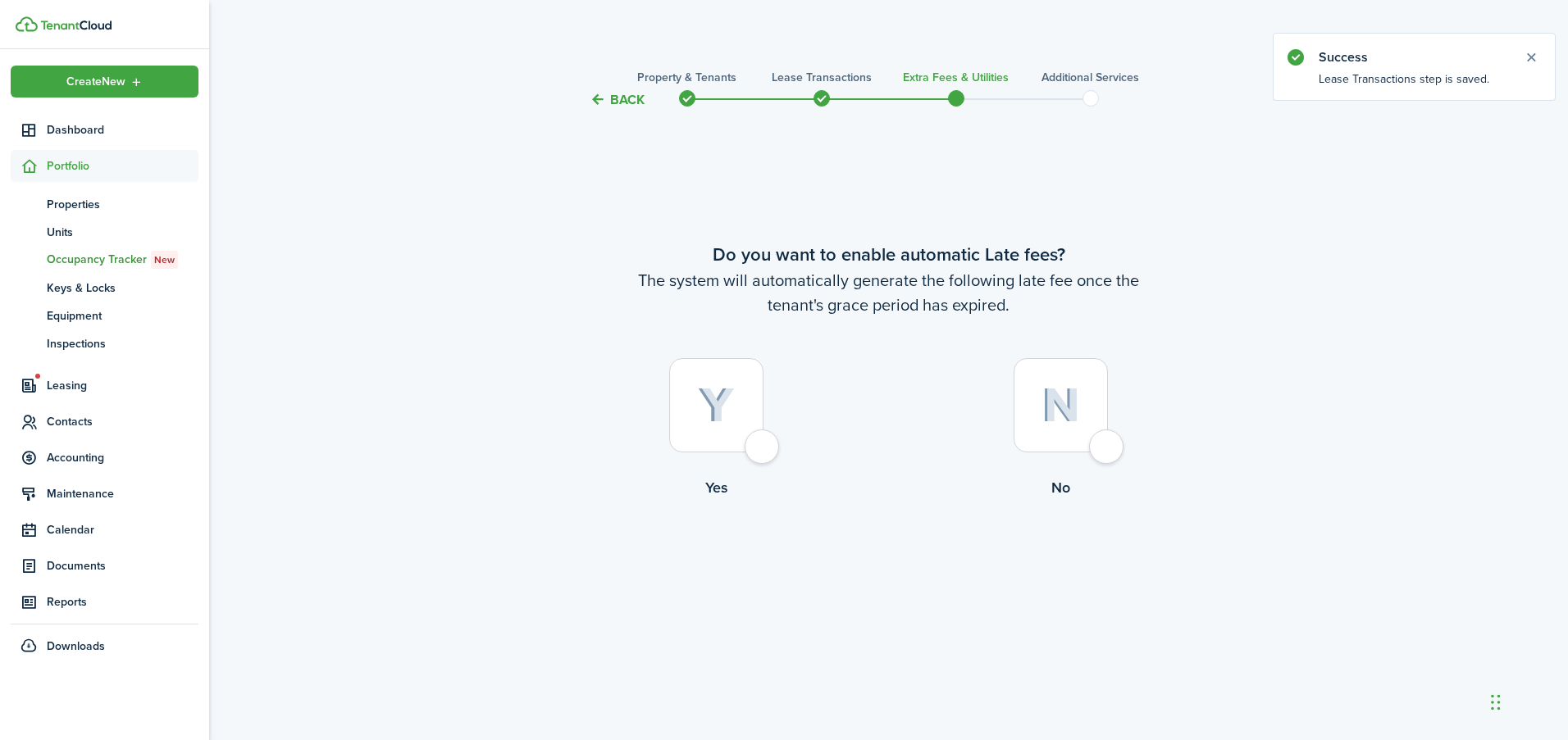
click at [777, 435] on label "Yes" at bounding box center [716, 432] width 344 height 148
radio input "true"
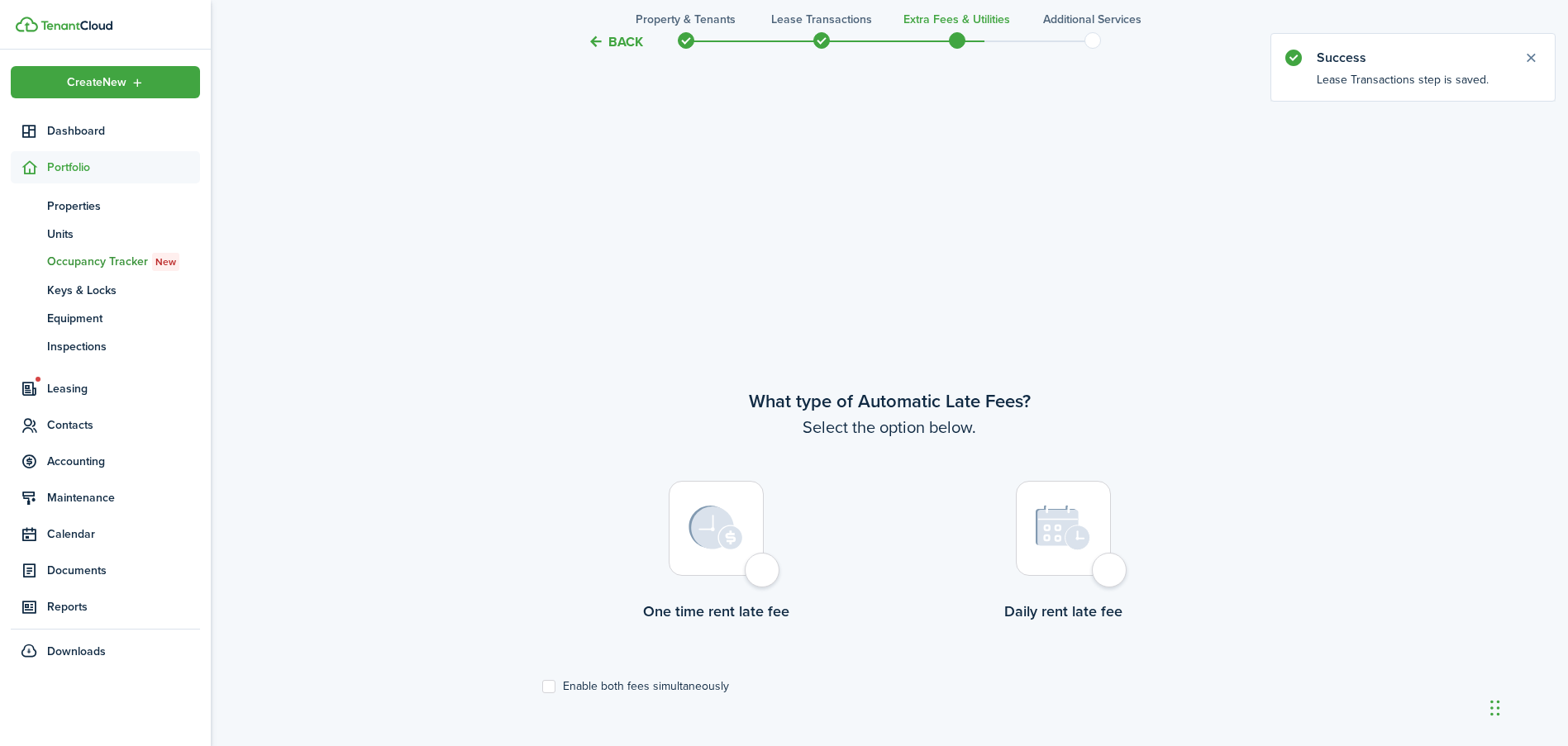
scroll to position [636, 0]
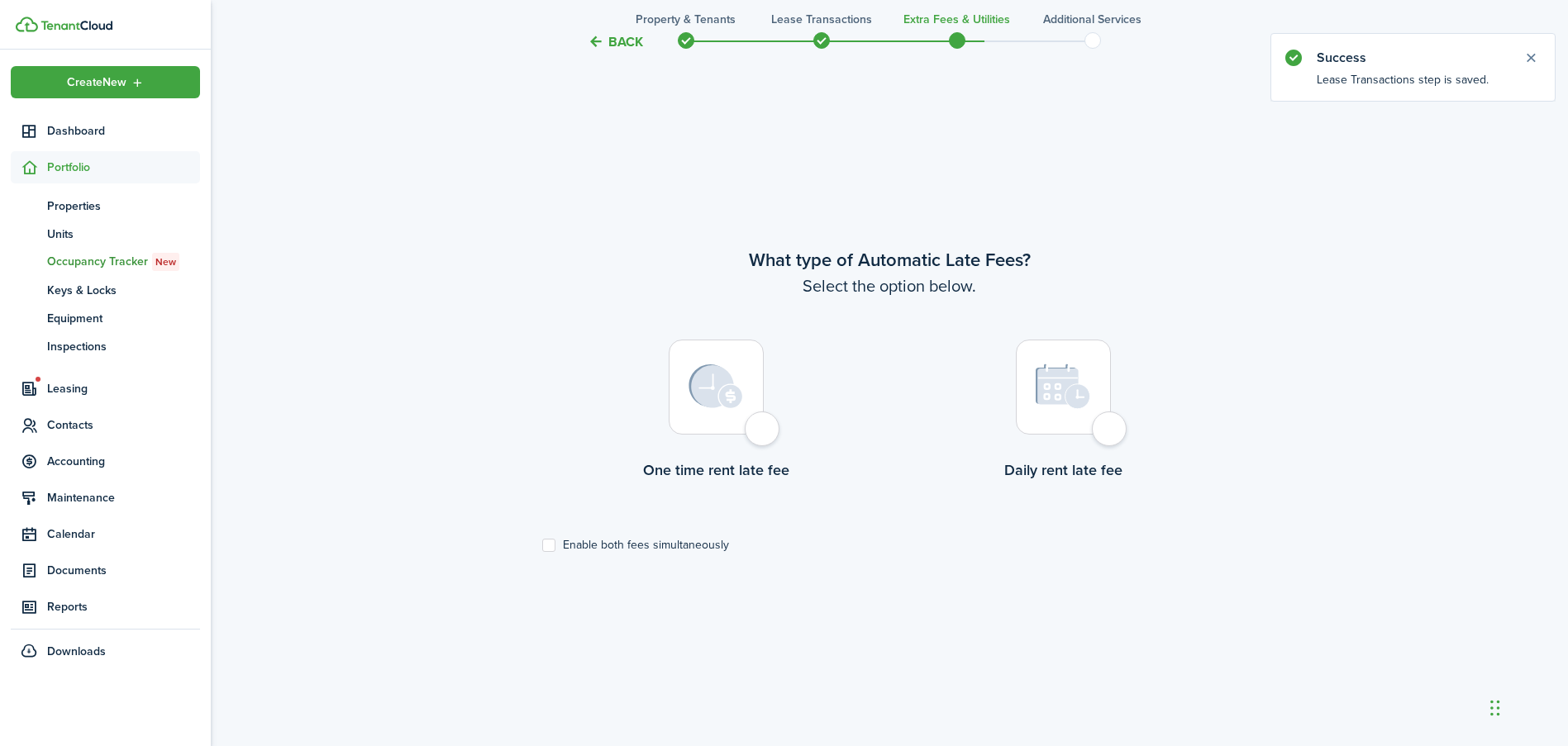
click at [760, 435] on div at bounding box center [715, 387] width 95 height 95
radio input "true"
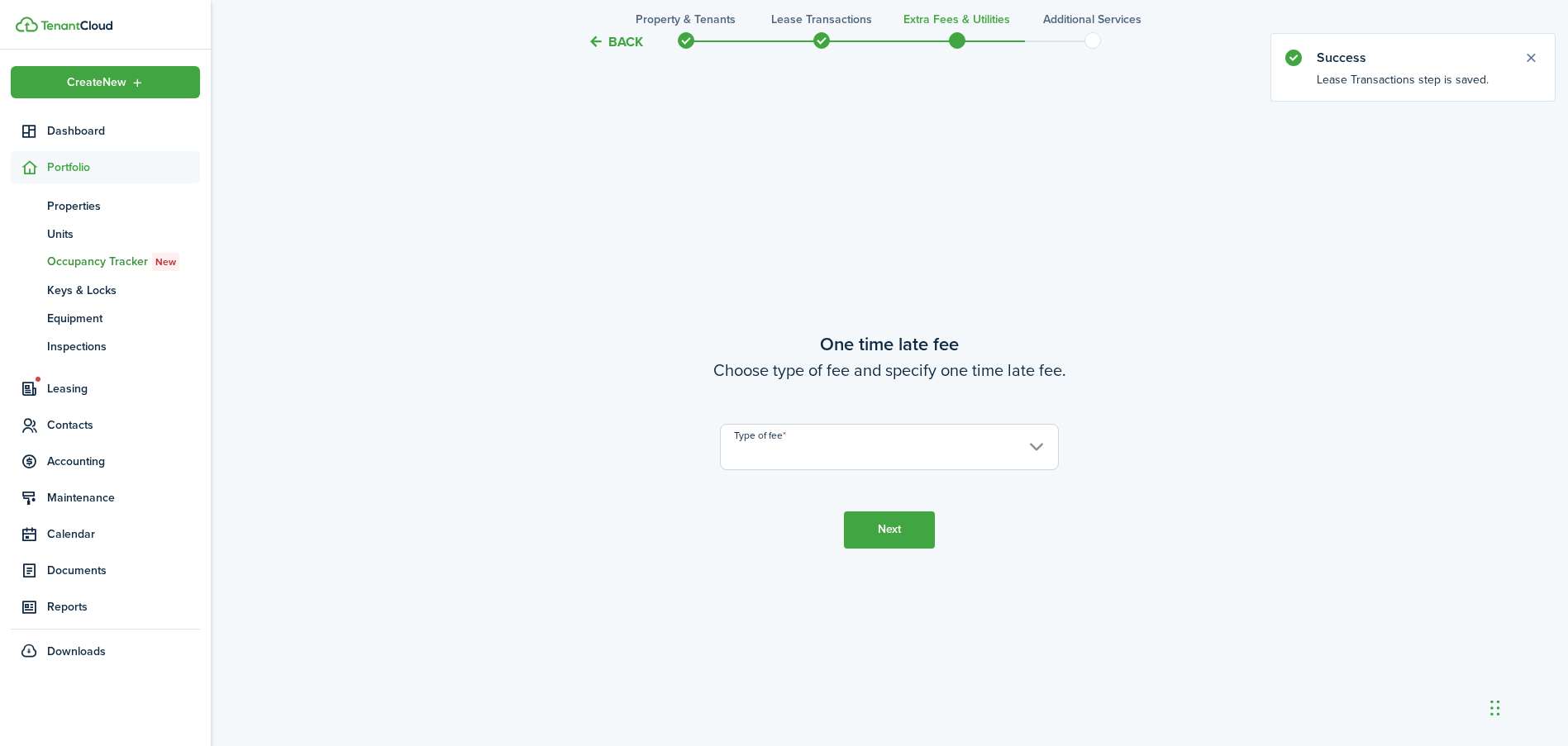
scroll to position [1382, 0]
click at [822, 437] on input "Type of fee" at bounding box center [889, 446] width 339 height 46
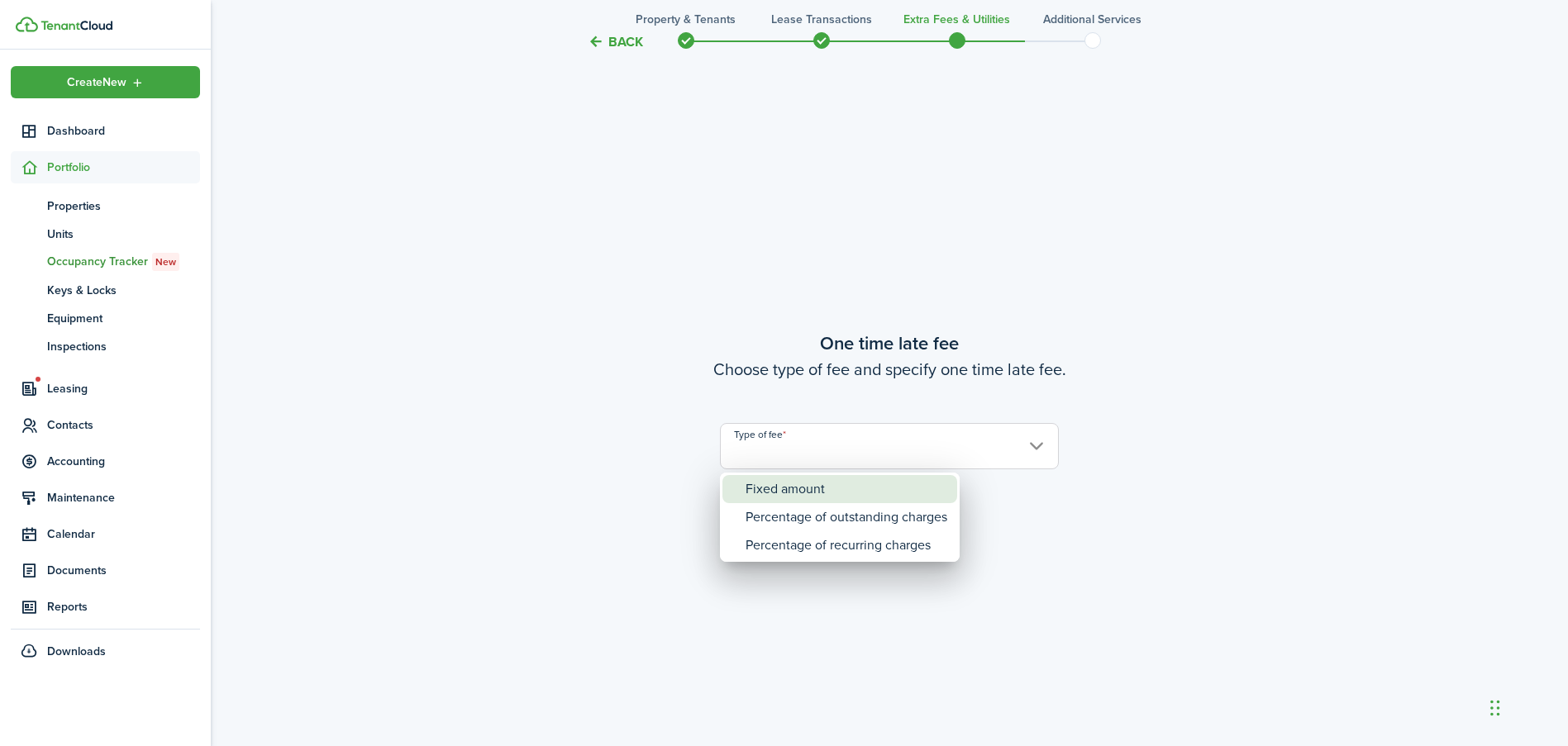
click at [792, 478] on div "Fixed amount" at bounding box center [846, 489] width 202 height 28
type input "Fixed amount"
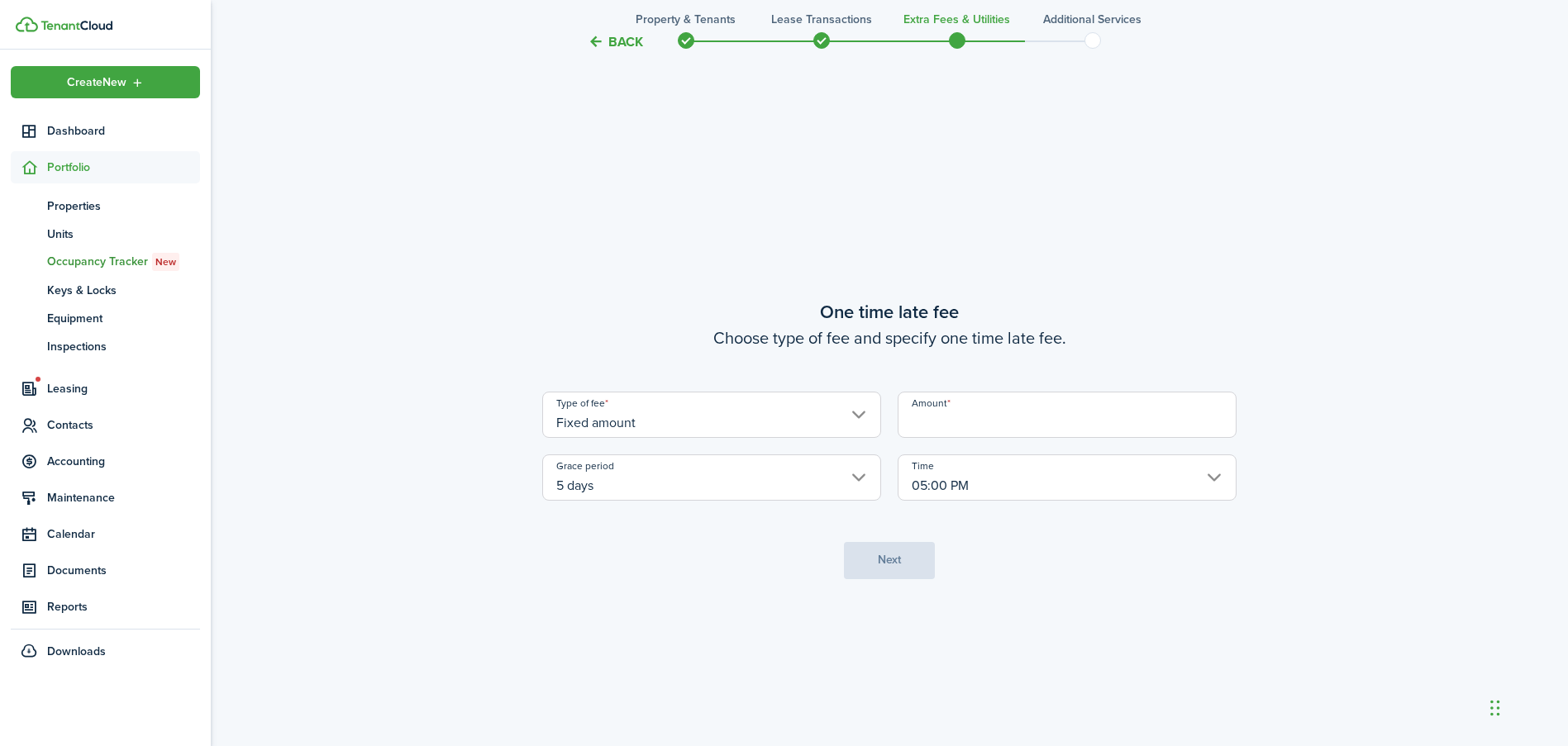
click at [1062, 422] on input "Amount" at bounding box center [1067, 414] width 339 height 46
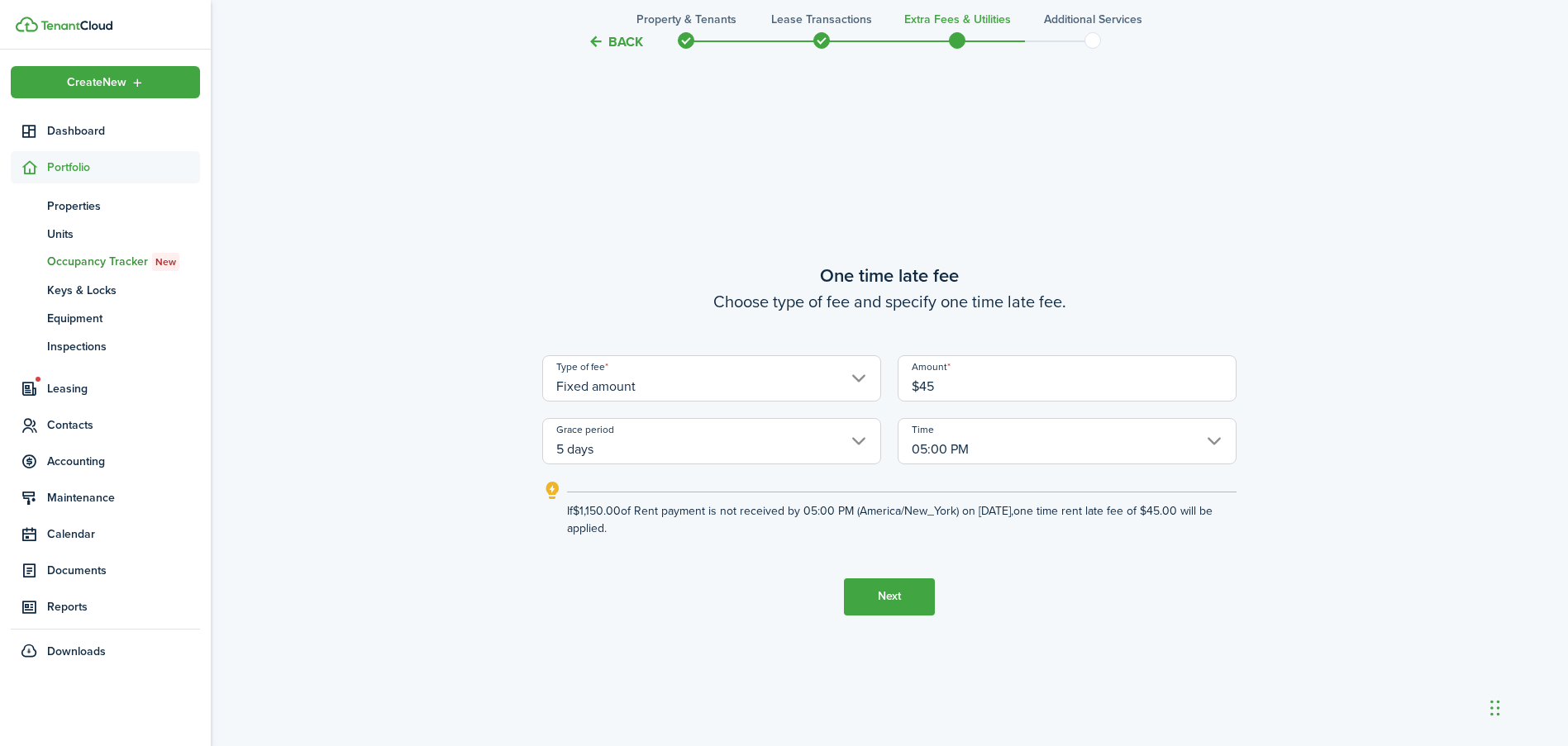
type input "$45.00"
click at [881, 605] on button "Next" at bounding box center [889, 597] width 91 height 38
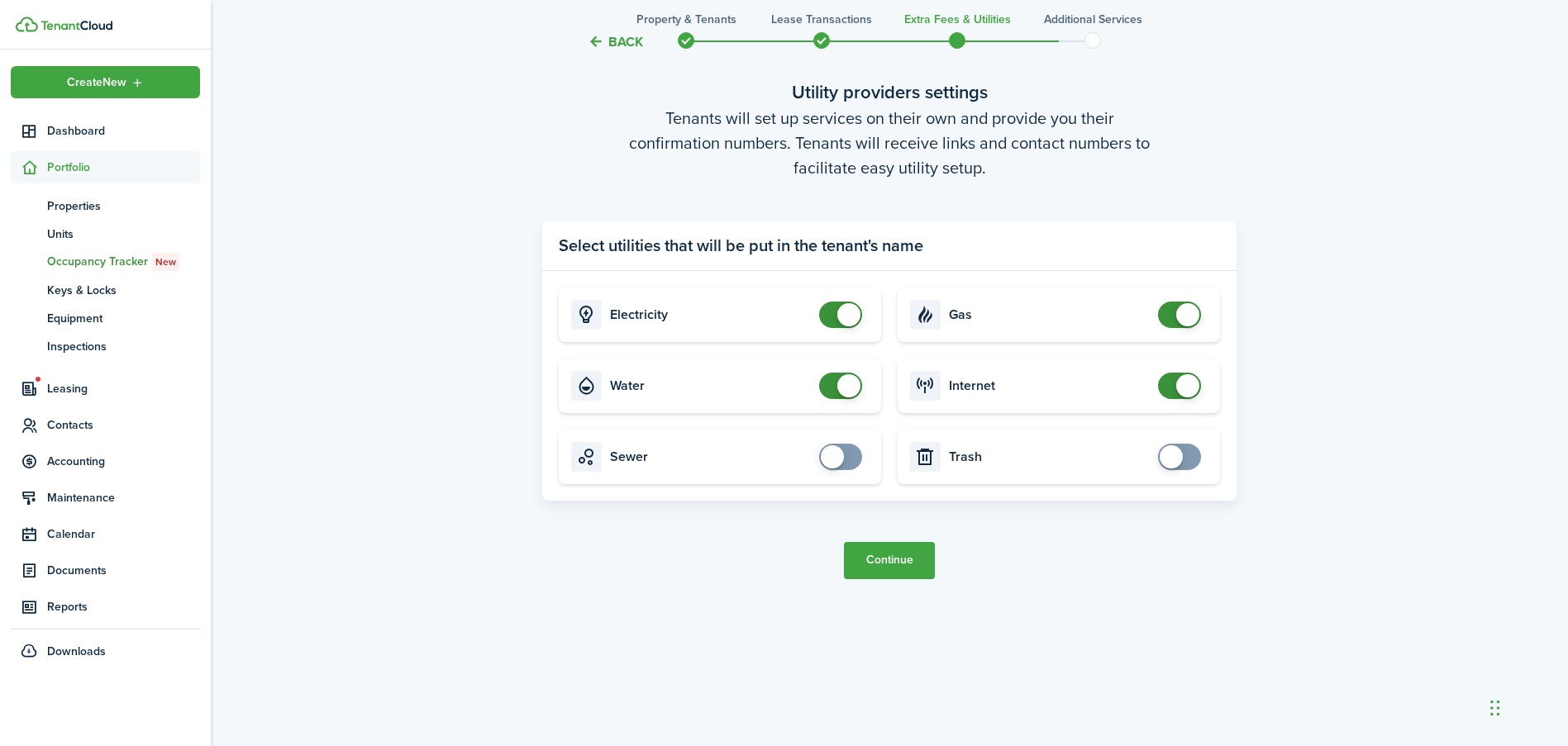
scroll to position [2239, 0]
checkbox input "false"
click at [832, 391] on span at bounding box center [840, 385] width 17 height 26
checkbox input "false"
click at [1181, 307] on span at bounding box center [1187, 314] width 23 height 23
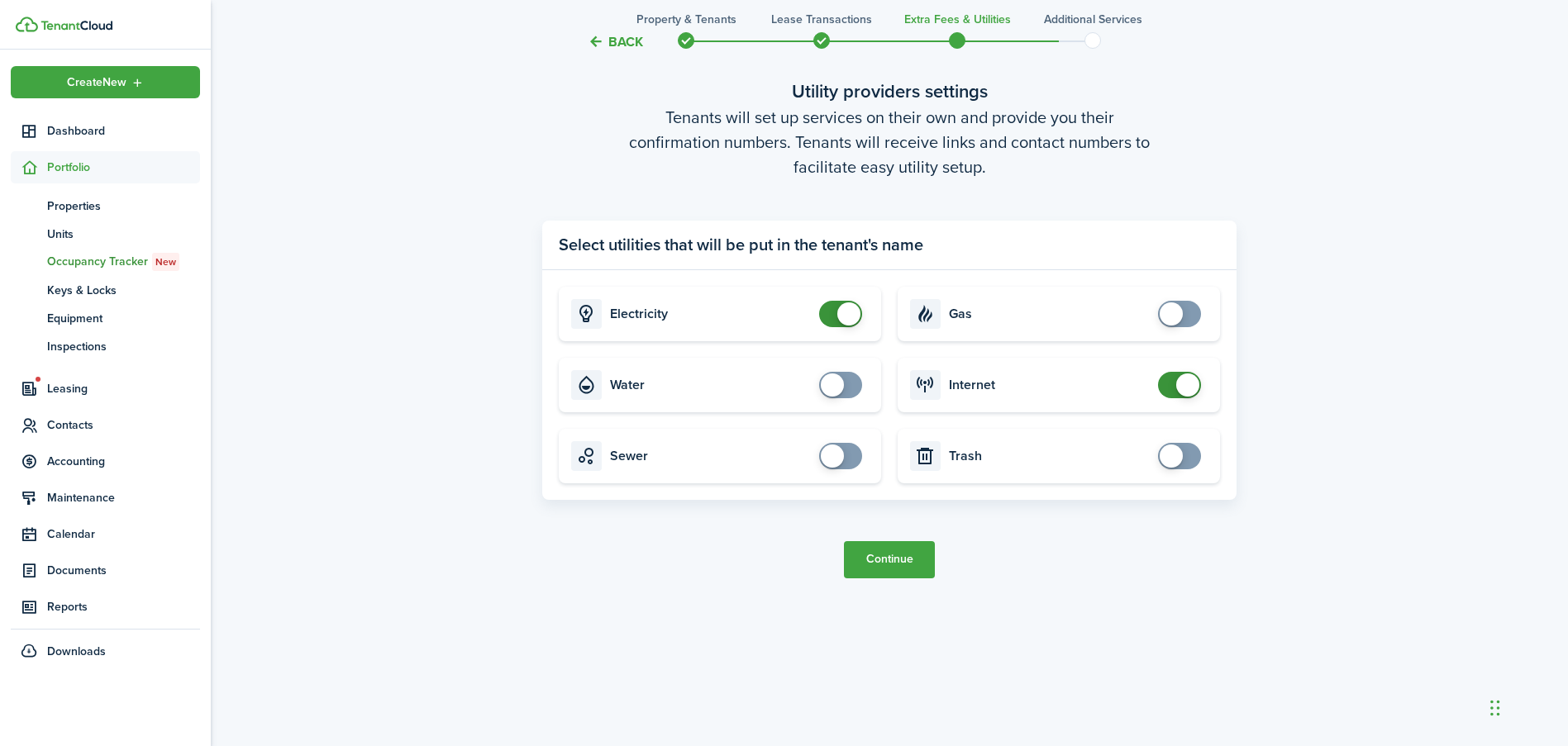
click at [877, 561] on button "Continue" at bounding box center [889, 560] width 91 height 38
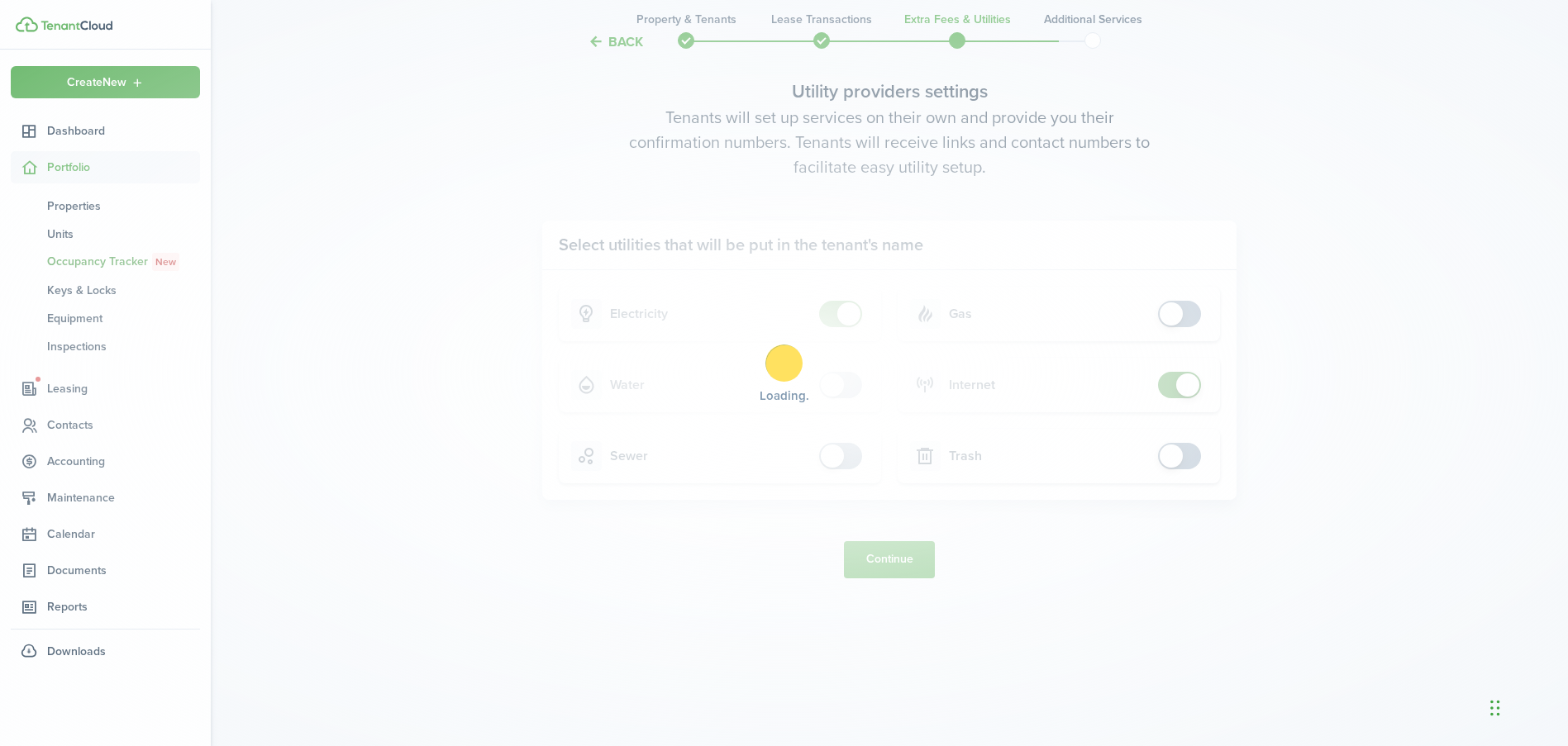
scroll to position [0, 0]
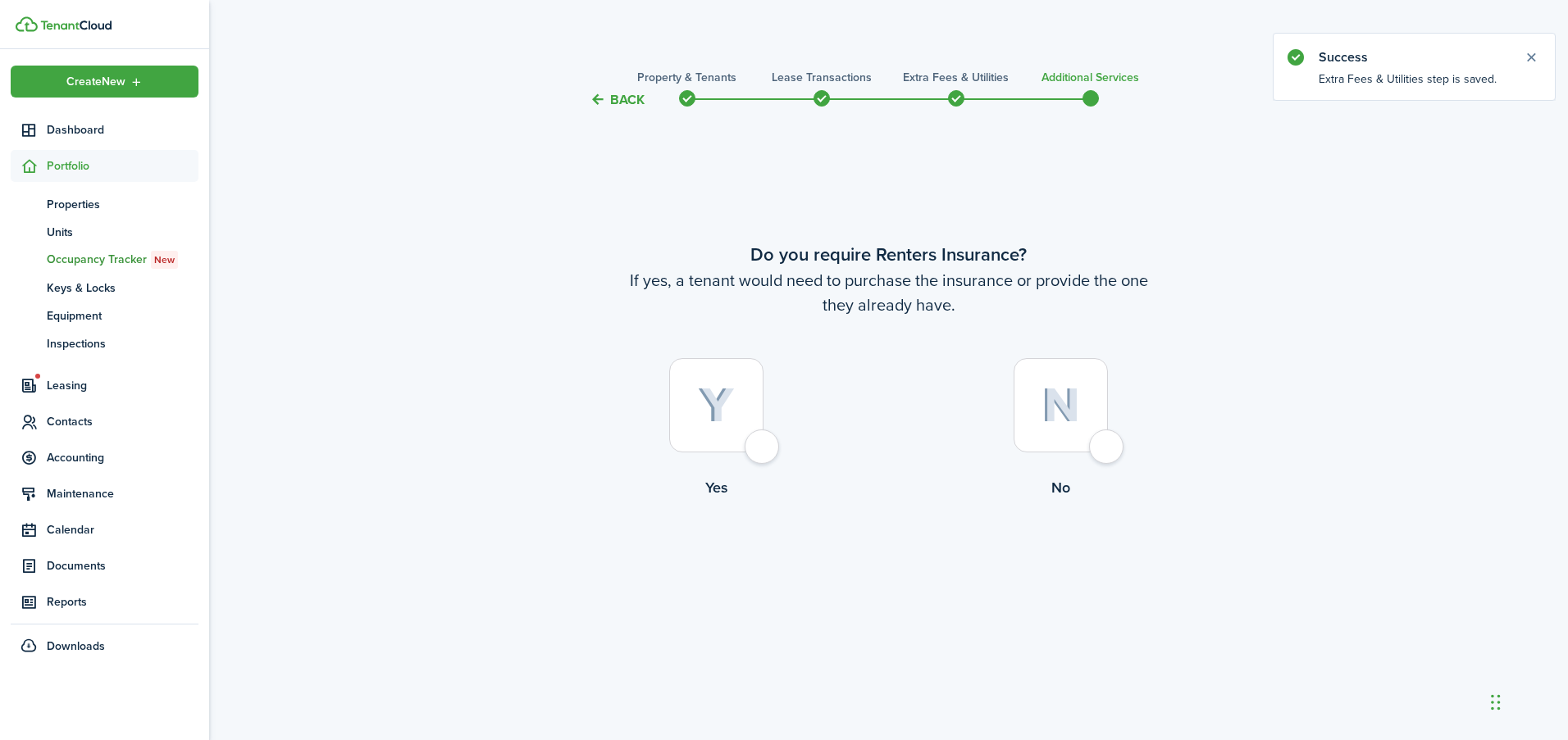
drag, startPoint x: 749, startPoint y: 249, endPoint x: 1012, endPoint y: 316, distance: 271.4
click at [1012, 316] on wizard-step-header "Do you require Renters Insurance? If yes, a tenant would need to purchase the i…" at bounding box center [888, 279] width 689 height 76
click at [1092, 446] on div at bounding box center [1060, 405] width 94 height 94
radio input "true"
click at [935, 564] on button "Complete move in" at bounding box center [888, 567] width 120 height 37
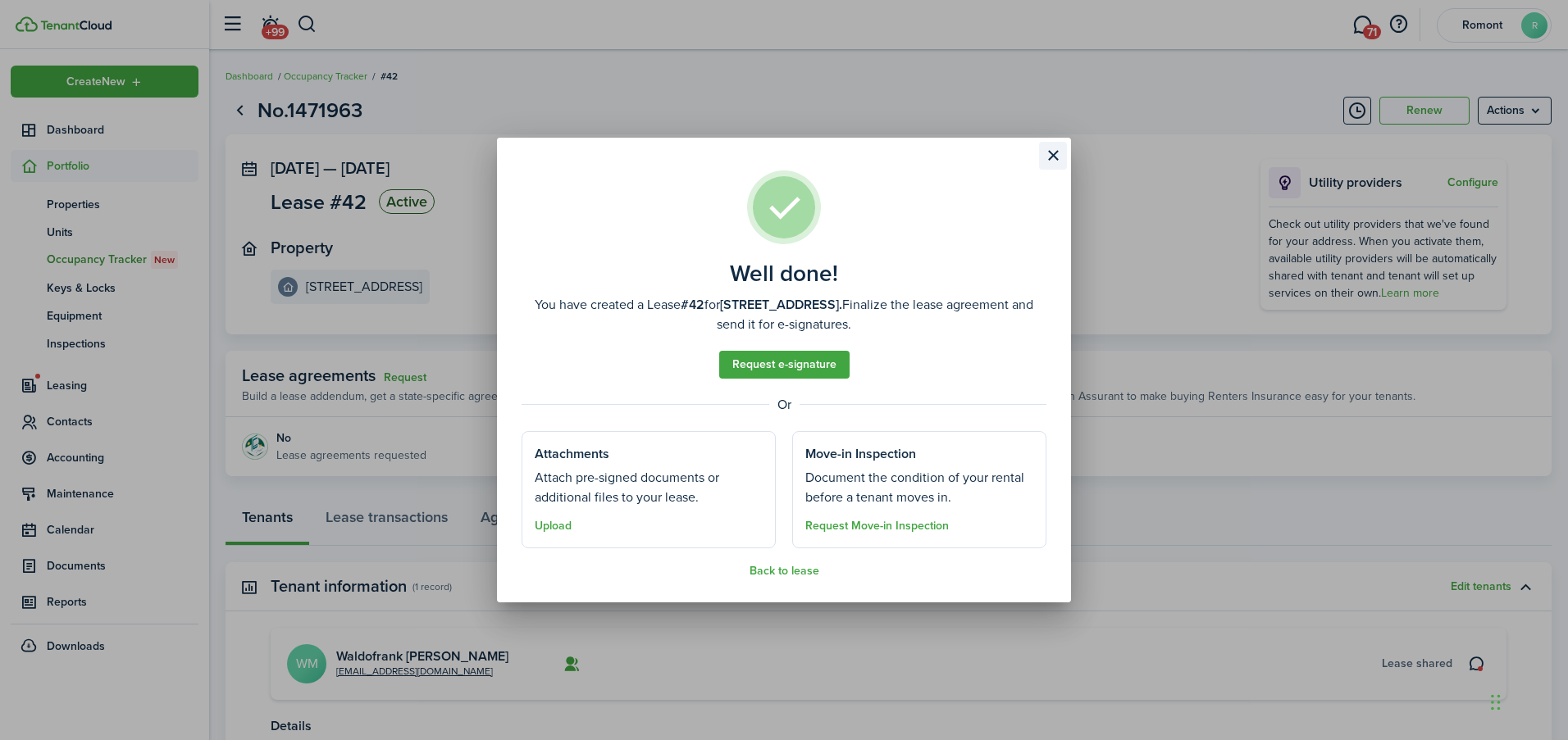
click at [1057, 159] on button "Close modal" at bounding box center [1053, 156] width 28 height 28
